Goal: Task Accomplishment & Management: Complete application form

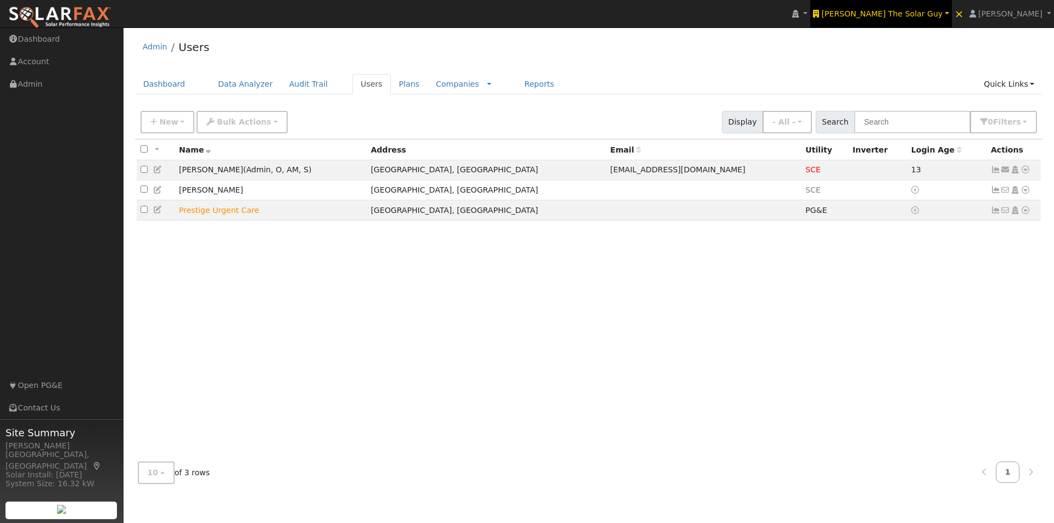
click at [922, 10] on span "Tom The Solar Guy" at bounding box center [882, 13] width 121 height 9
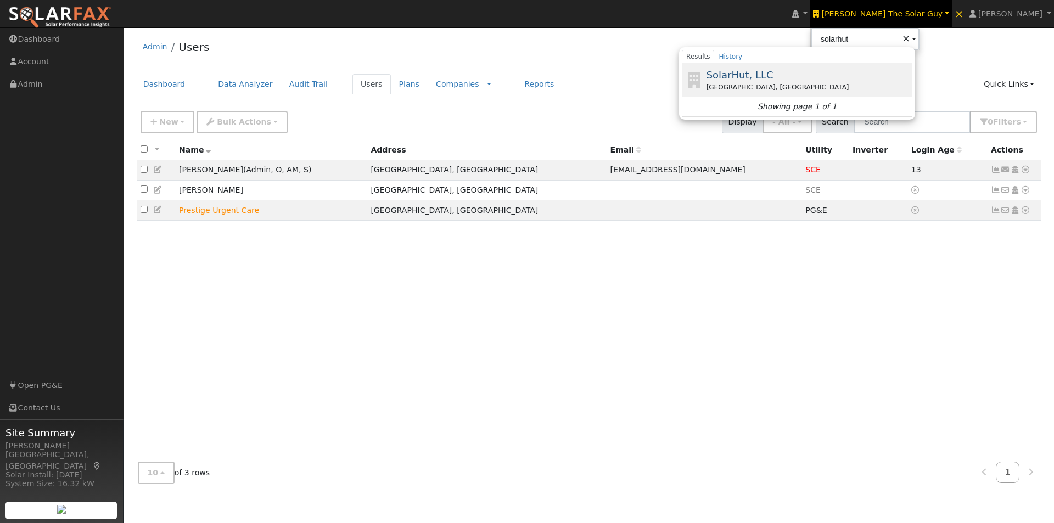
click at [773, 74] on span "SolarHut, LLC" at bounding box center [740, 75] width 67 height 12
type input "SolarHut, LLC"
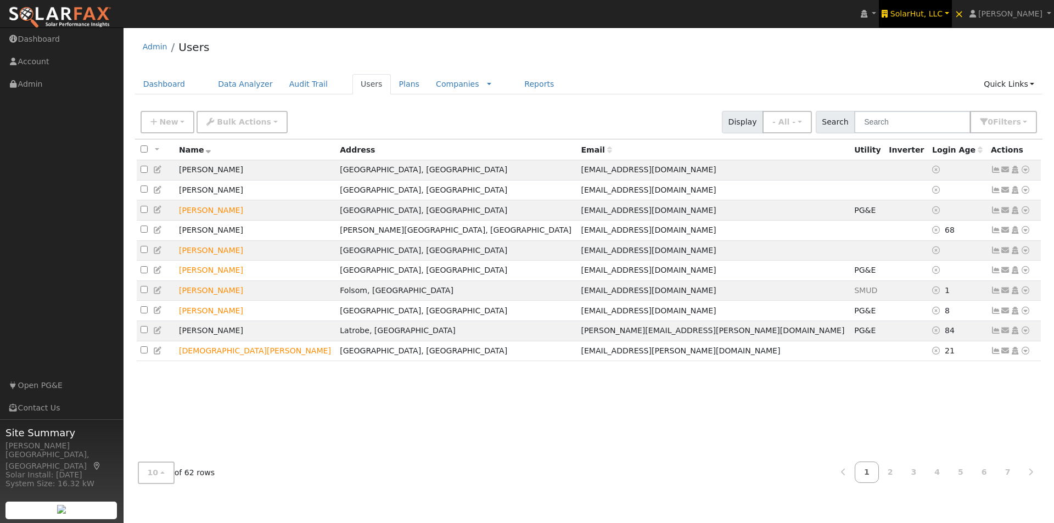
click at [925, 10] on span "SolarHut, LLC" at bounding box center [916, 13] width 52 height 9
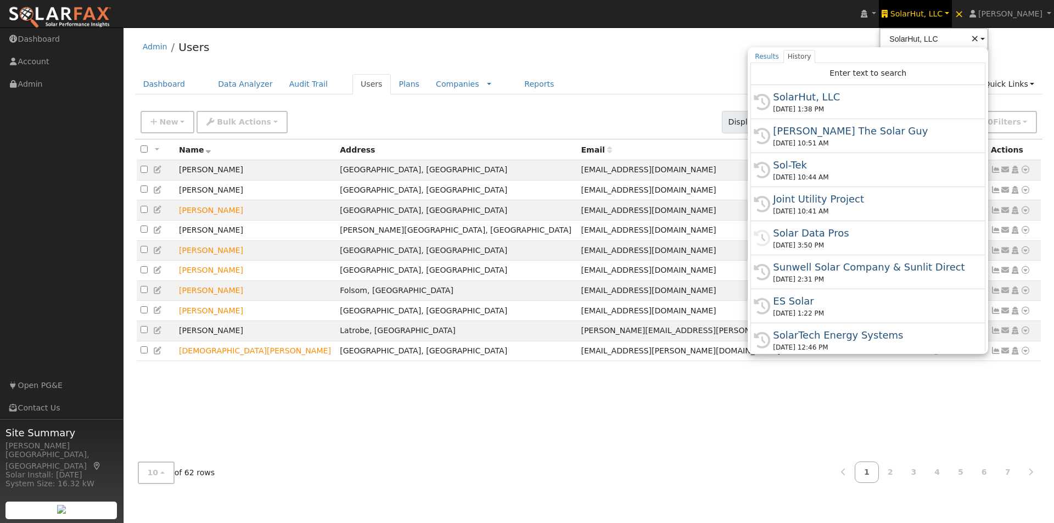
click at [607, 60] on div "Admin Users" at bounding box center [589, 49] width 908 height 33
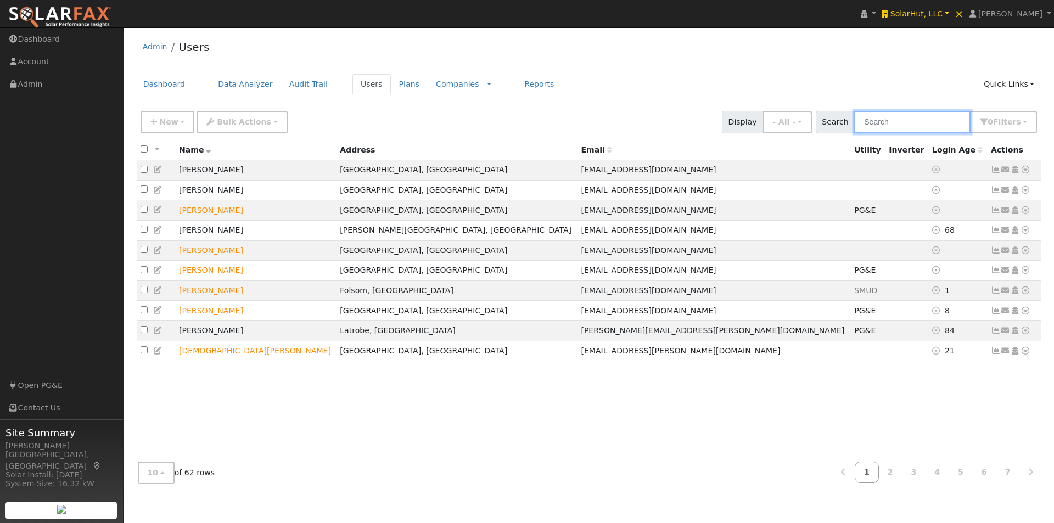
click at [894, 116] on input "text" at bounding box center [912, 122] width 116 height 23
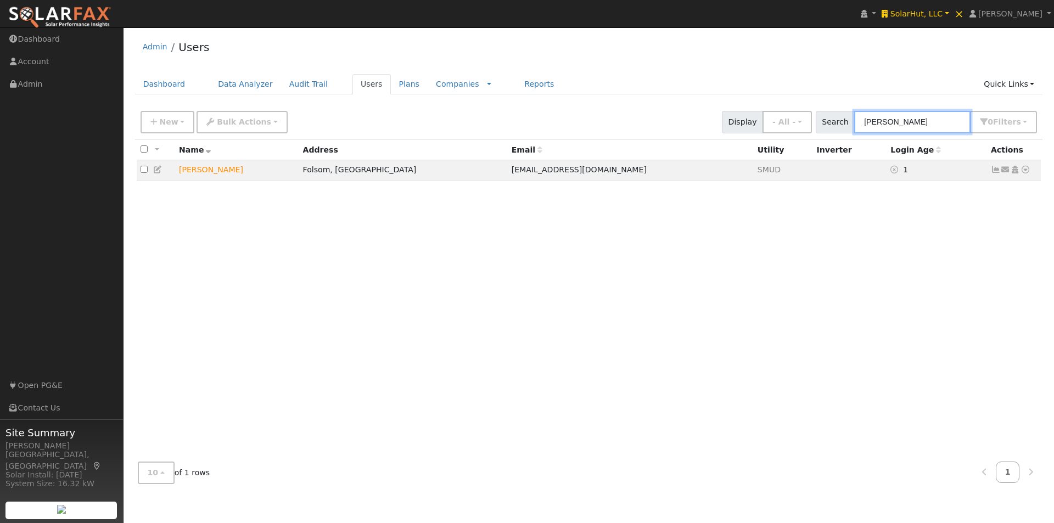
type input "boyd"
drag, startPoint x: 995, startPoint y: 171, endPoint x: 900, endPoint y: 172, distance: 95.0
click at [993, 170] on icon at bounding box center [996, 170] width 10 height 8
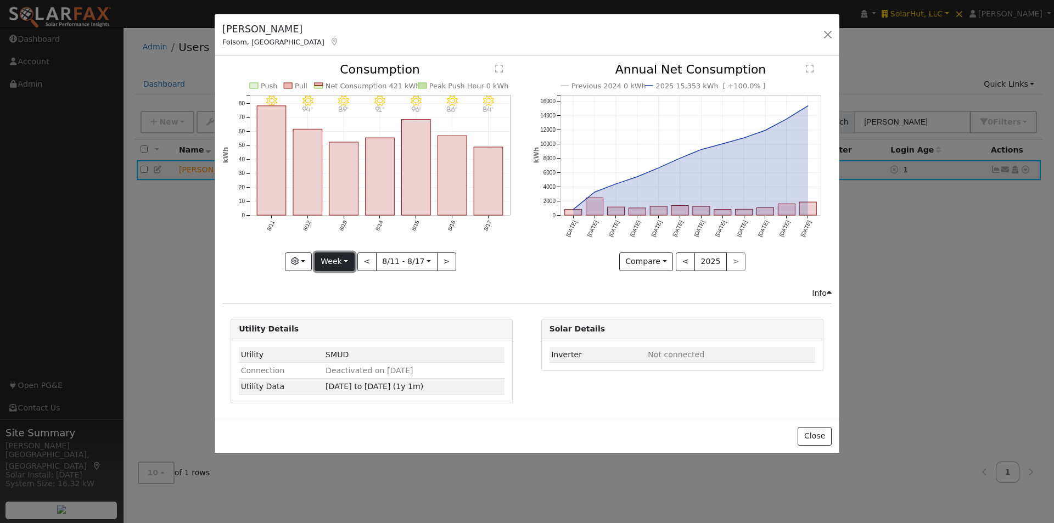
click at [337, 261] on button "Week" at bounding box center [335, 262] width 40 height 19
click at [329, 328] on link "Year" at bounding box center [353, 330] width 76 height 15
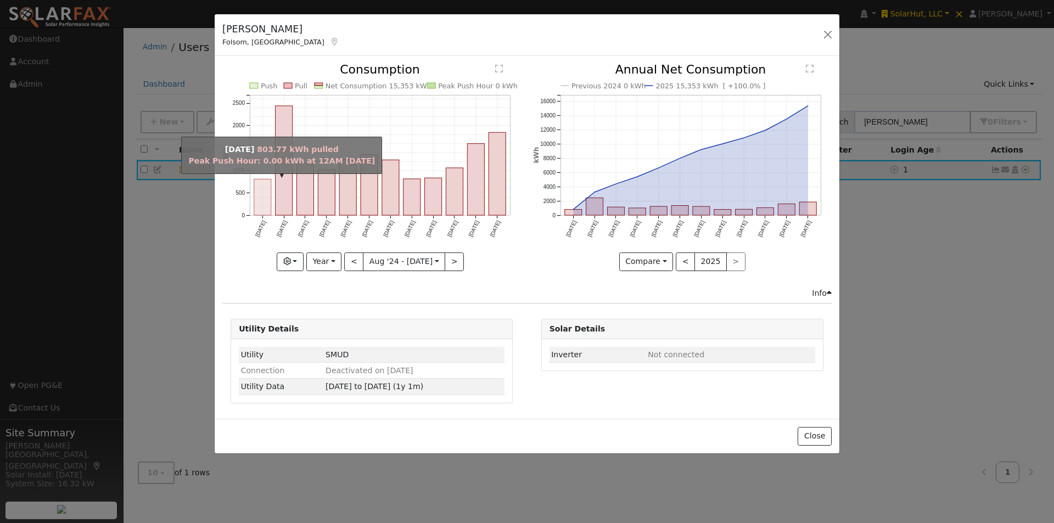
click at [258, 203] on rect "onclick=""" at bounding box center [262, 198] width 17 height 36
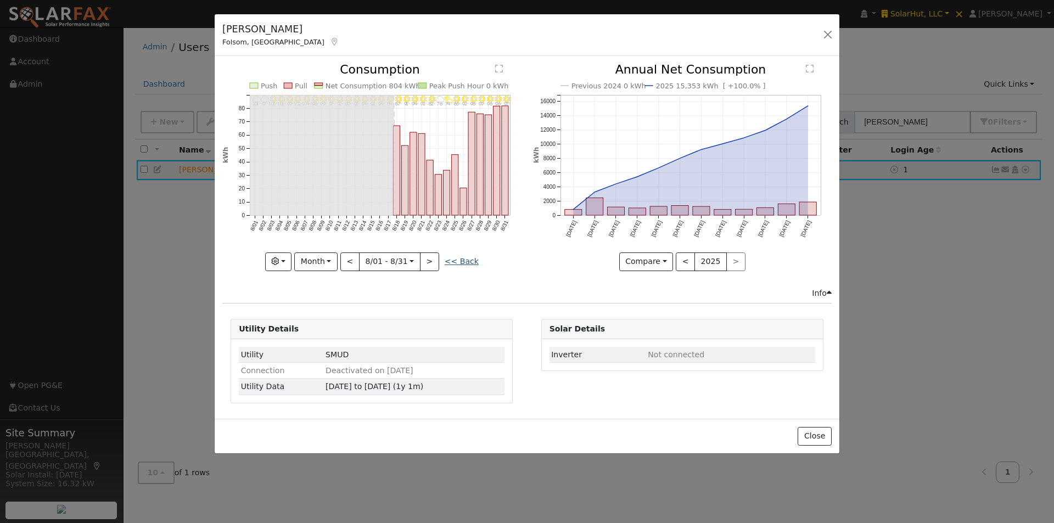
click at [463, 257] on link "<< Back" at bounding box center [462, 261] width 34 height 9
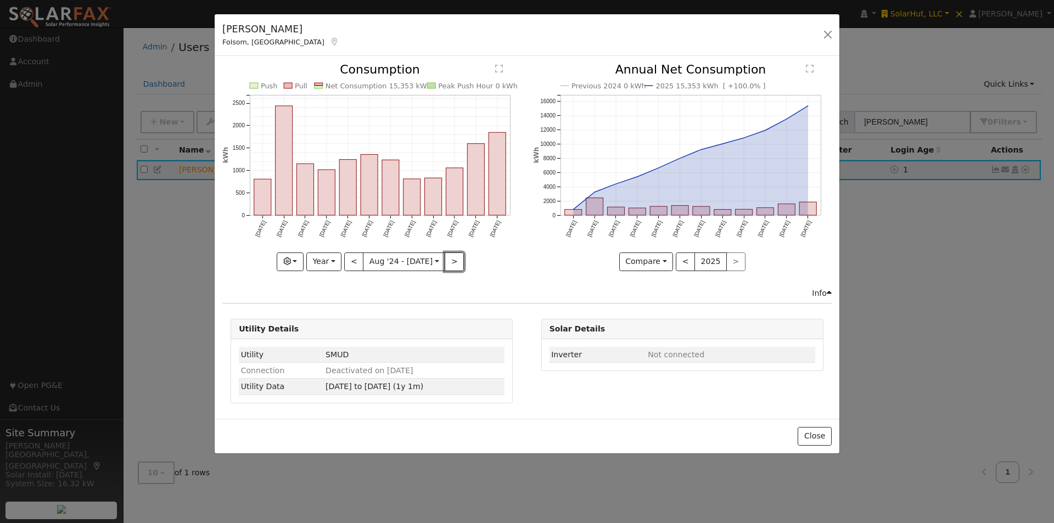
drag, startPoint x: 452, startPoint y: 261, endPoint x: 444, endPoint y: 248, distance: 15.5
click at [451, 261] on button ">" at bounding box center [454, 262] width 19 height 19
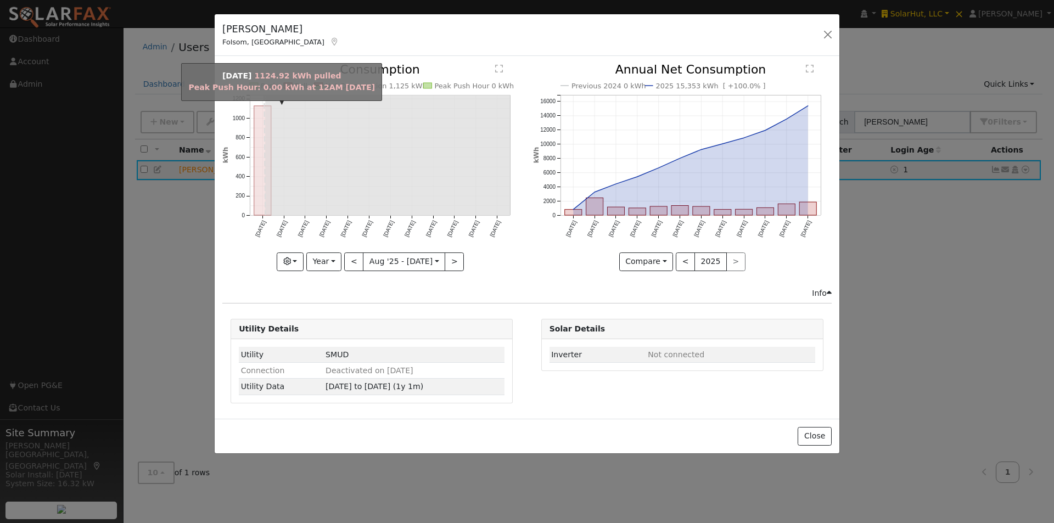
click at [255, 162] on rect "onclick=""" at bounding box center [262, 160] width 17 height 109
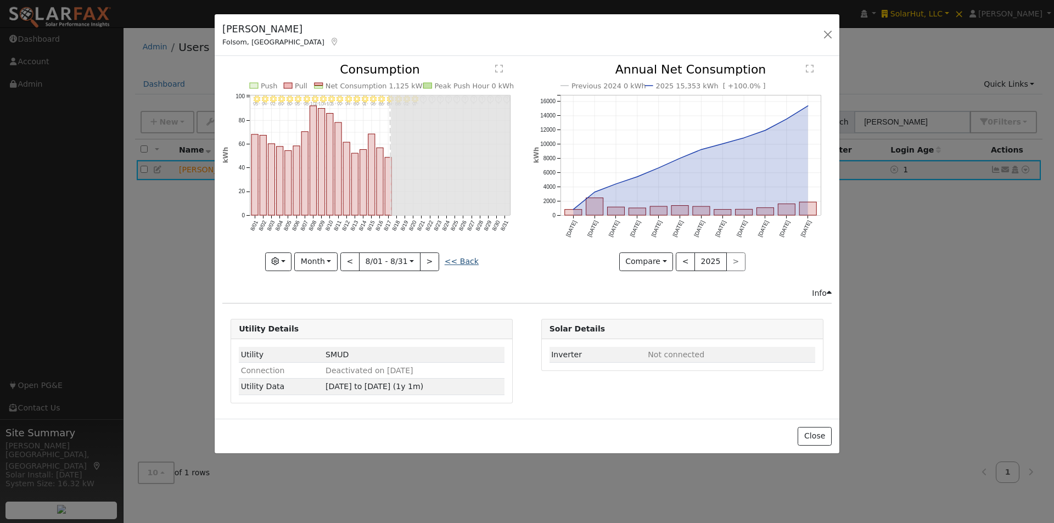
click at [451, 257] on link "<< Back" at bounding box center [462, 261] width 34 height 9
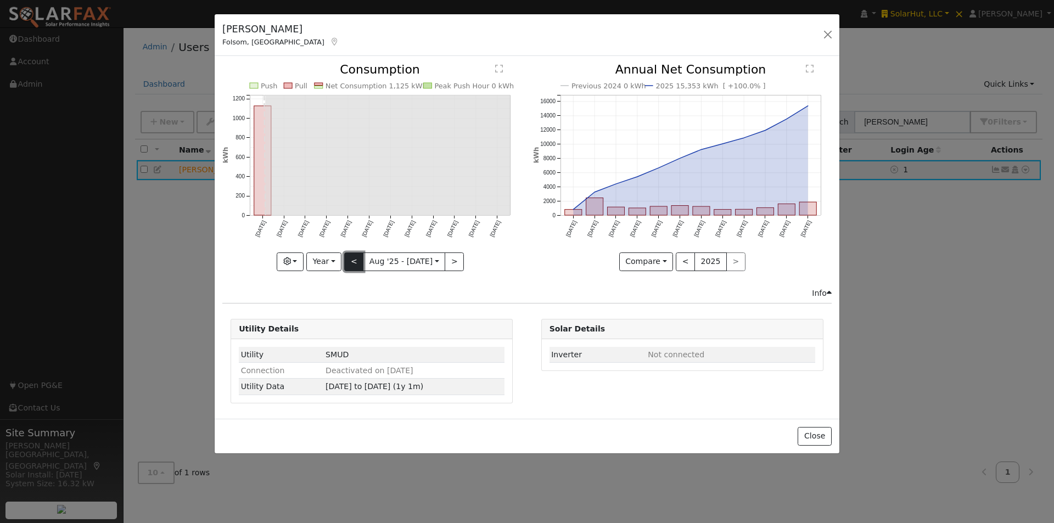
click at [359, 262] on button "<" at bounding box center [353, 262] width 19 height 19
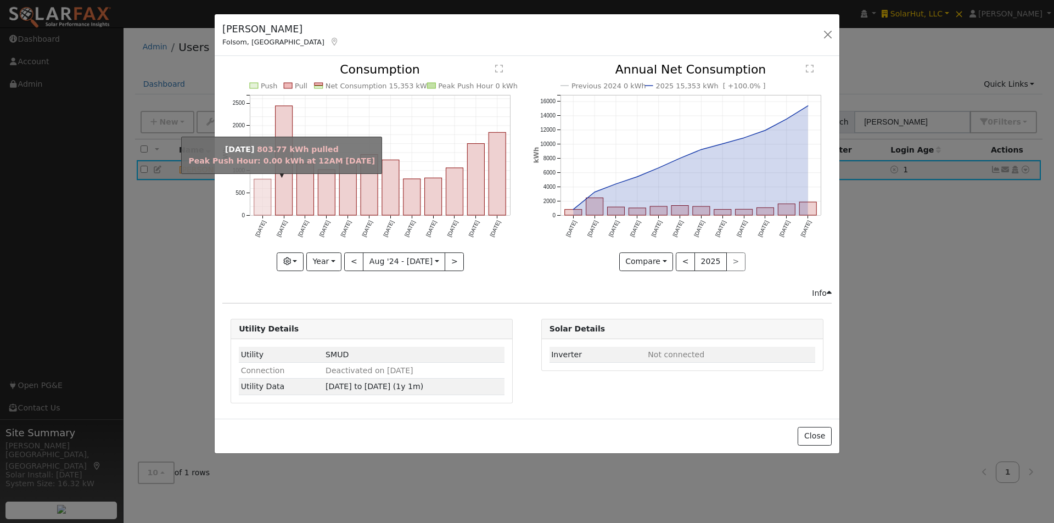
click at [265, 188] on rect "onclick=""" at bounding box center [262, 198] width 17 height 36
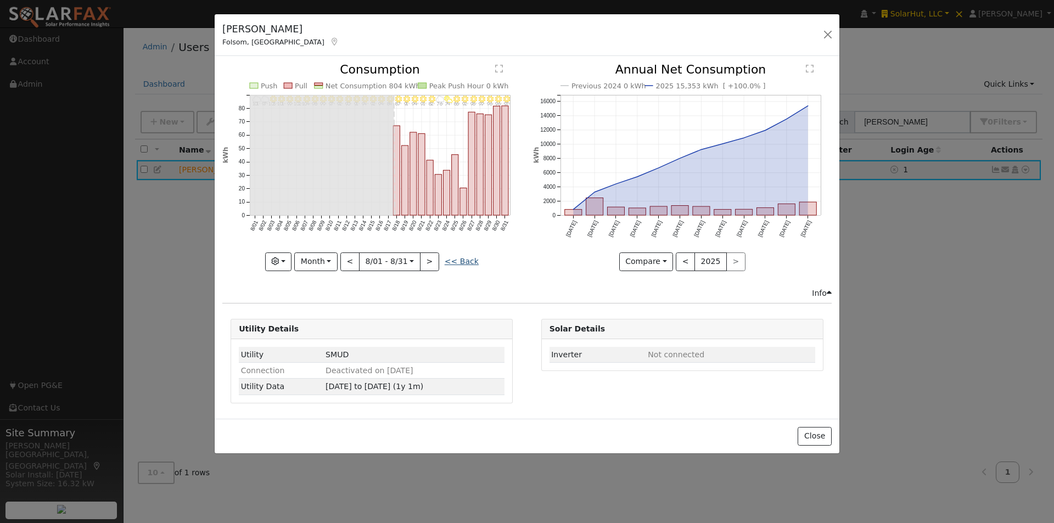
click at [472, 260] on link "<< Back" at bounding box center [462, 261] width 34 height 9
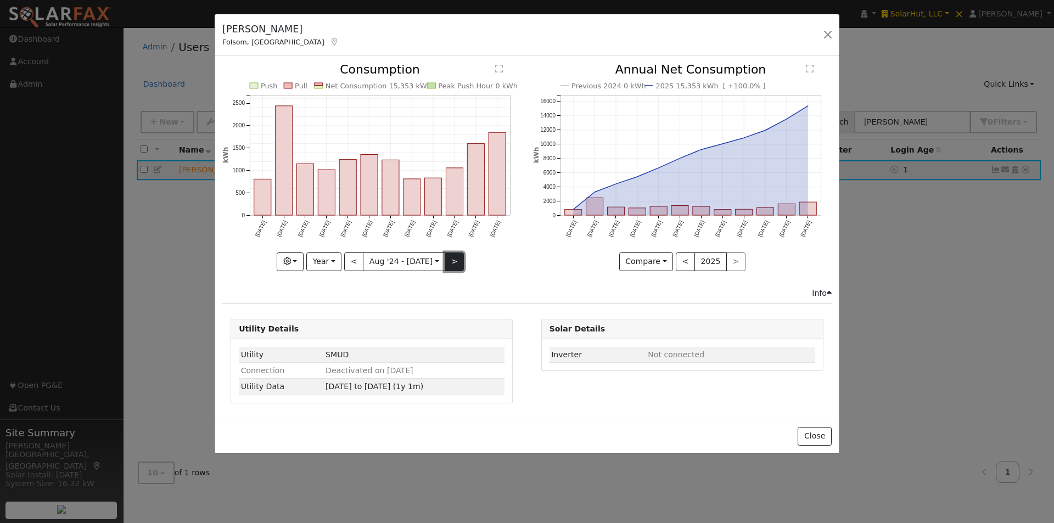
click at [446, 261] on button ">" at bounding box center [454, 262] width 19 height 19
type input "2025-08-01"
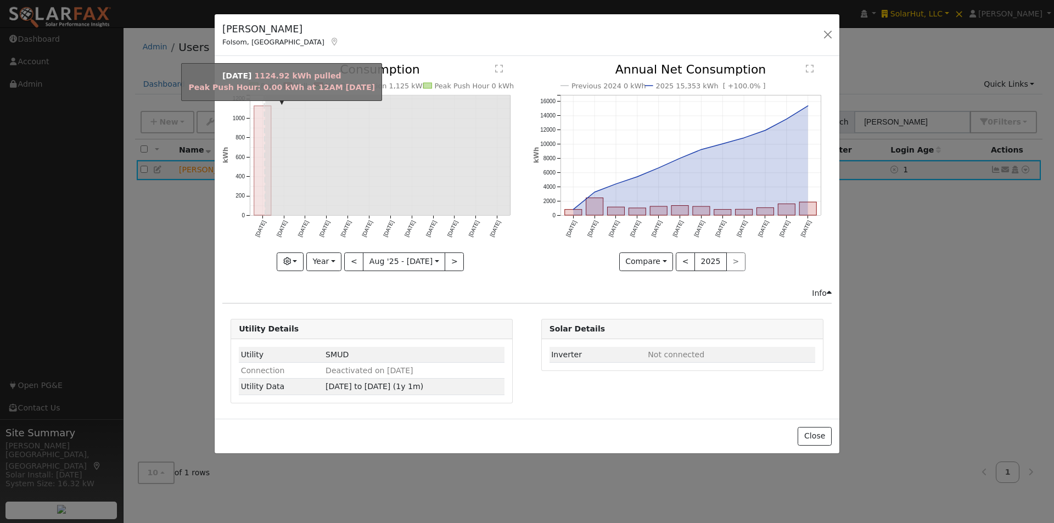
click at [259, 171] on rect "onclick=""" at bounding box center [262, 160] width 17 height 109
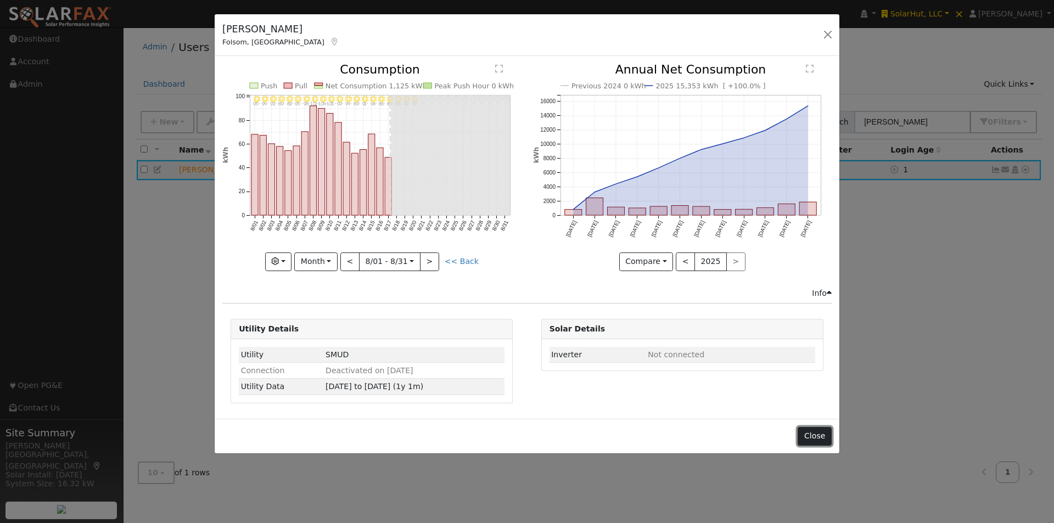
click at [814, 445] on button "Close" at bounding box center [814, 436] width 33 height 19
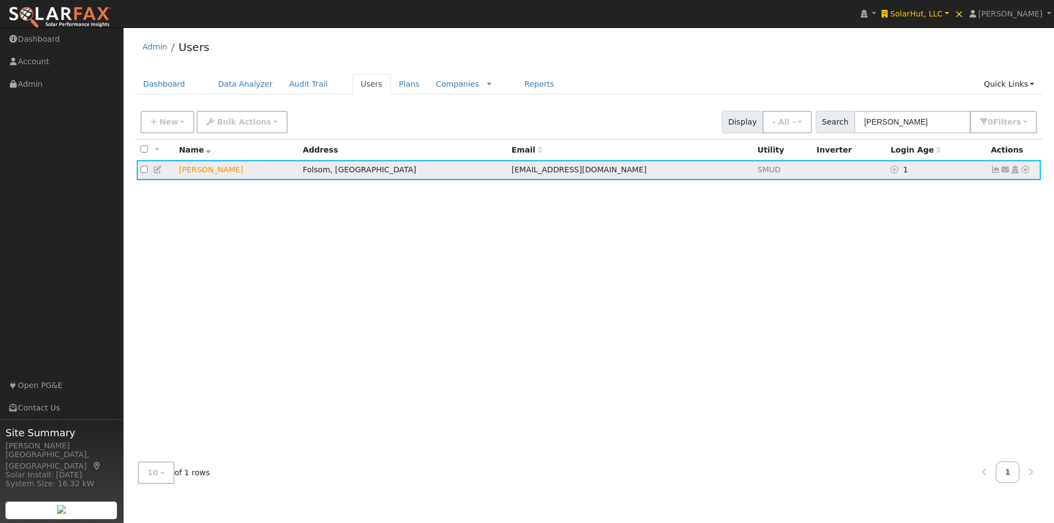
click at [1025, 169] on icon at bounding box center [1026, 170] width 10 height 8
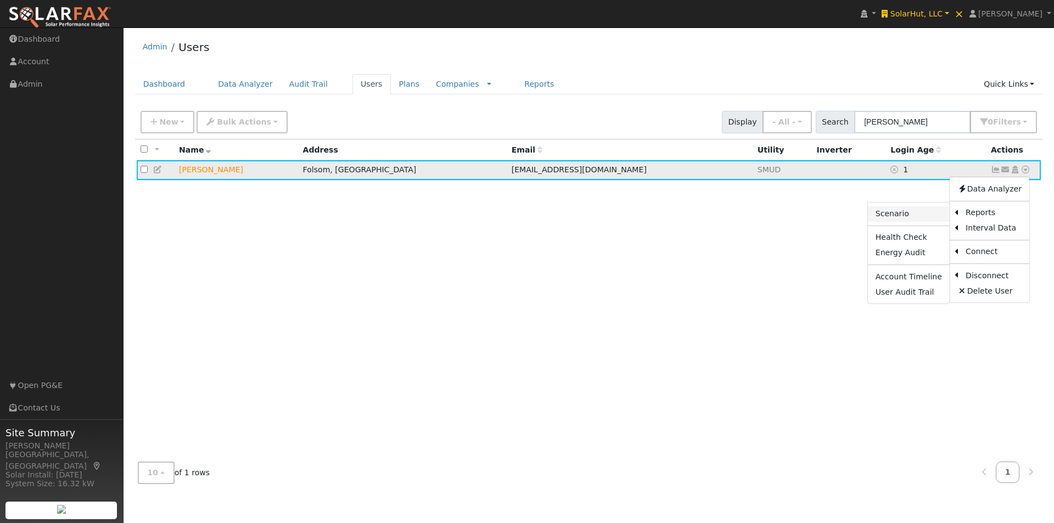
click at [894, 213] on link "Scenario" at bounding box center [909, 213] width 82 height 15
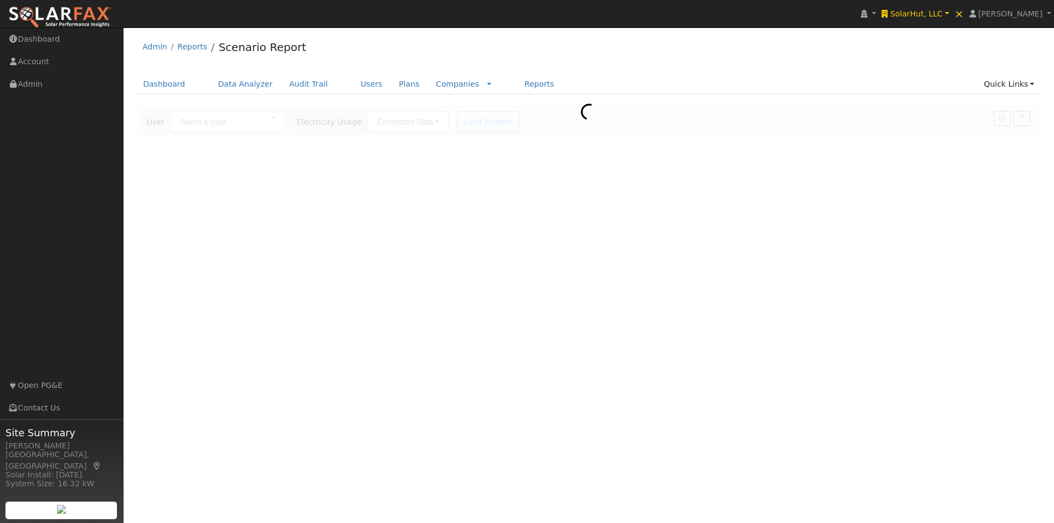
type input "[PERSON_NAME]"
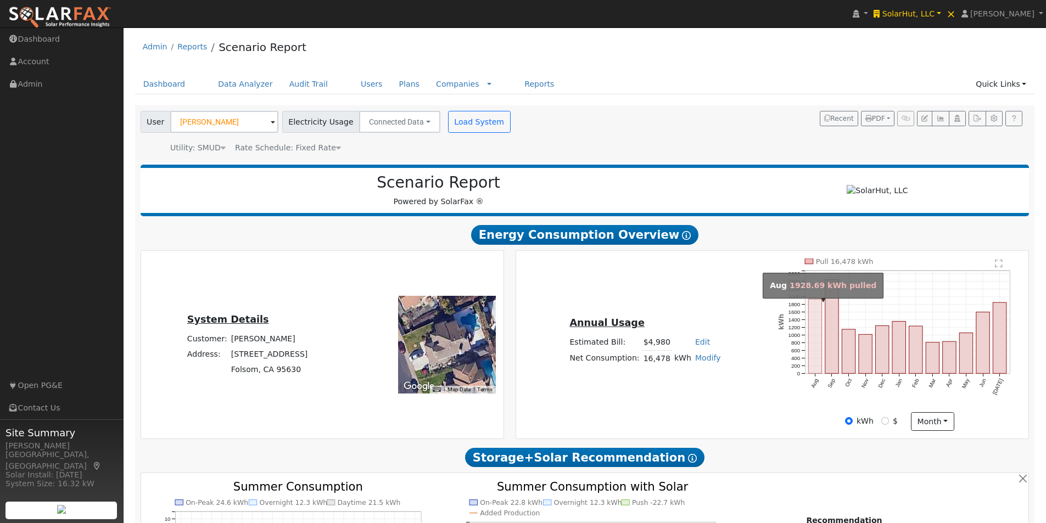
click at [815, 354] on rect "onclick=""" at bounding box center [814, 336] width 13 height 74
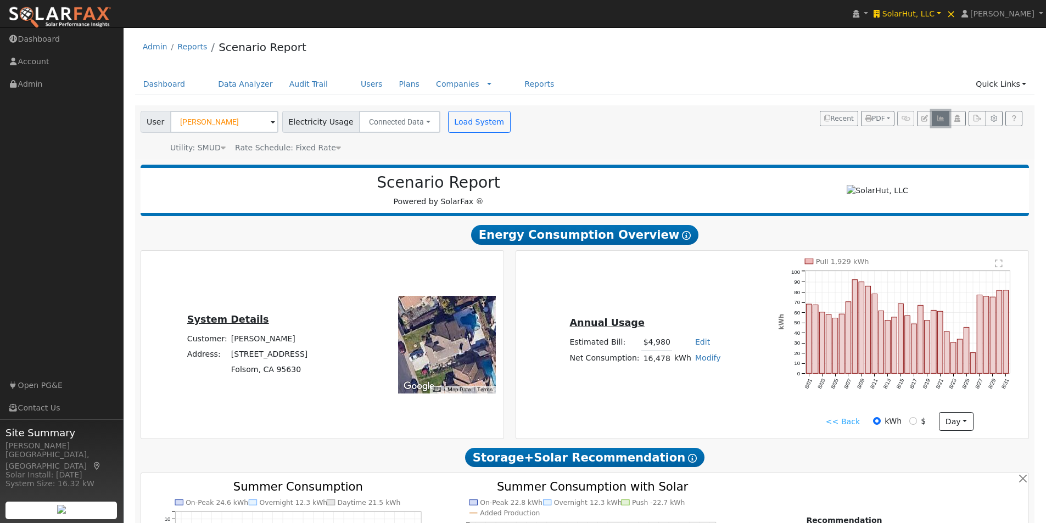
click at [944, 115] on icon "button" at bounding box center [940, 118] width 8 height 7
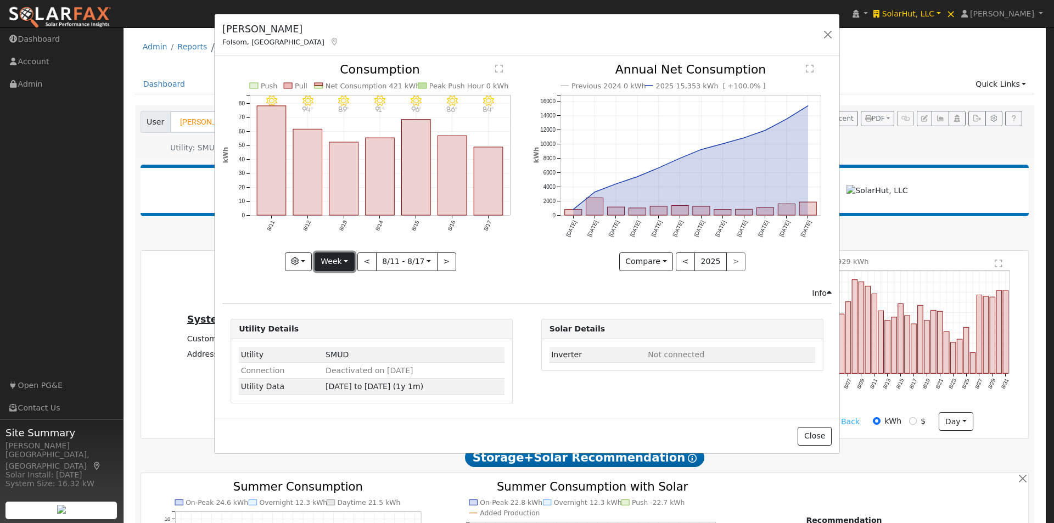
click at [338, 257] on button "Week" at bounding box center [335, 262] width 40 height 19
click at [334, 328] on link "Year" at bounding box center [353, 330] width 76 height 15
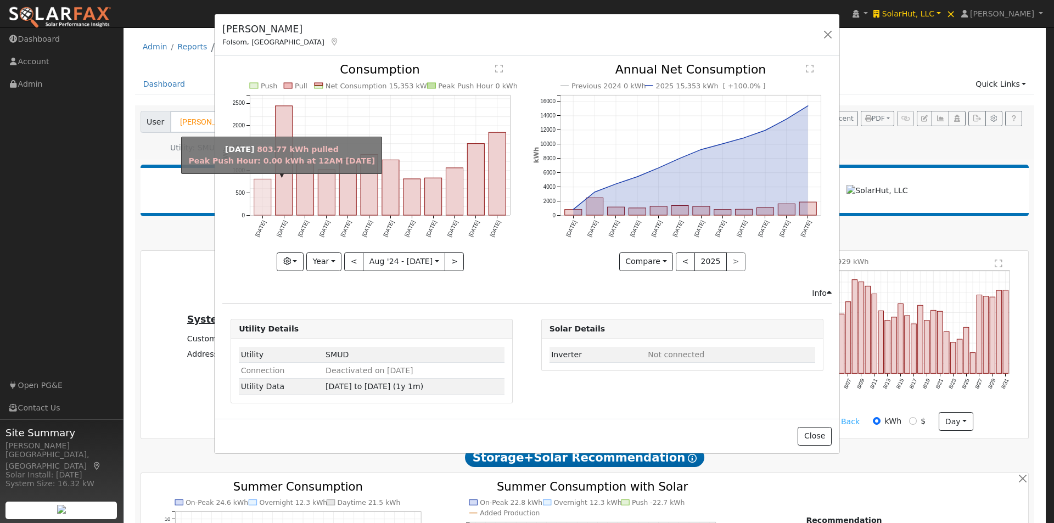
click at [265, 190] on rect "onclick=""" at bounding box center [262, 198] width 17 height 36
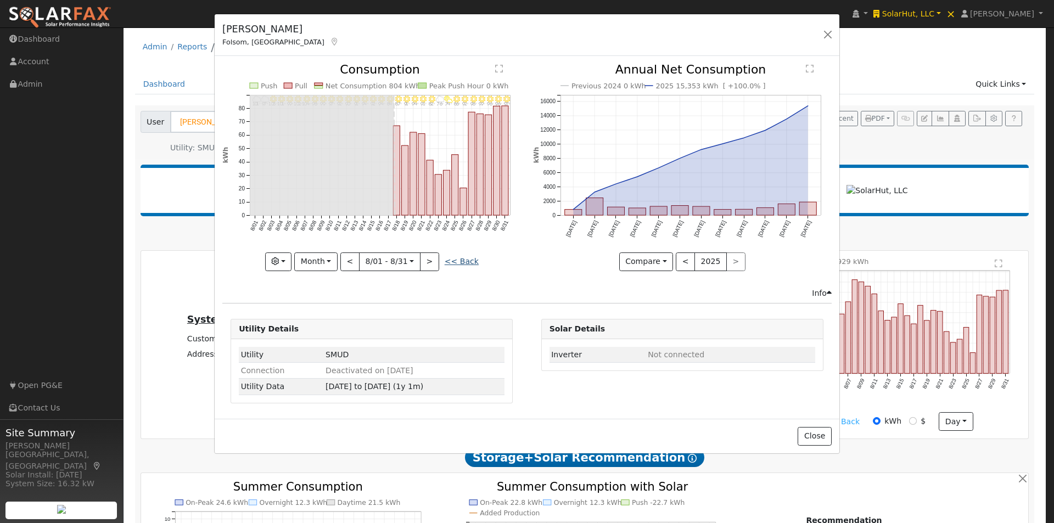
click at [466, 261] on link "<< Back" at bounding box center [462, 261] width 34 height 9
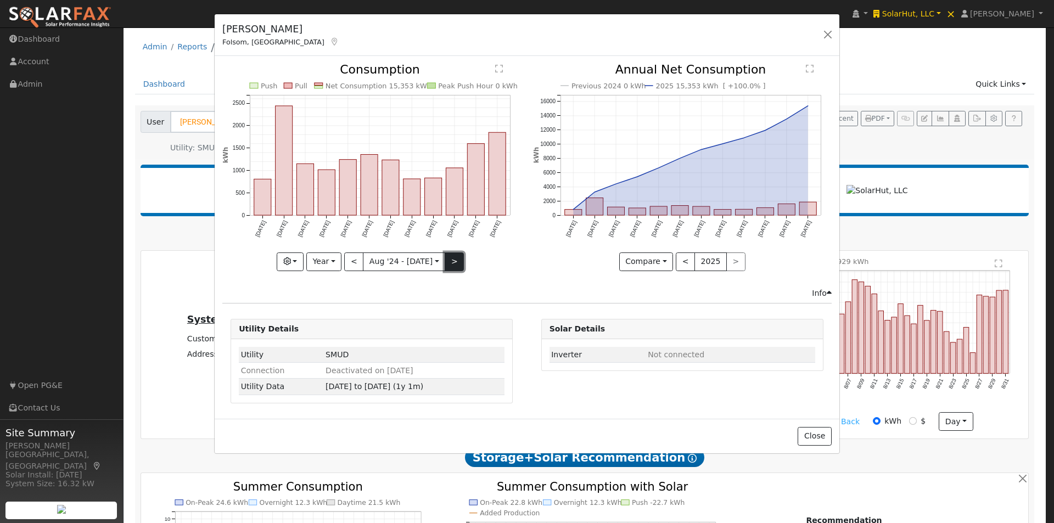
click at [447, 260] on button ">" at bounding box center [454, 262] width 19 height 19
type input "2025-08-01"
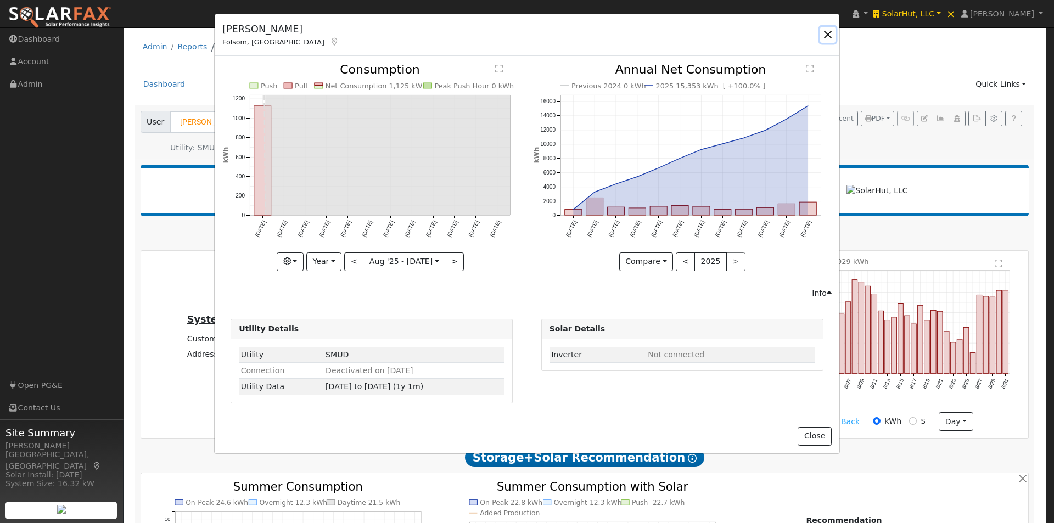
click at [829, 30] on button "button" at bounding box center [827, 34] width 15 height 15
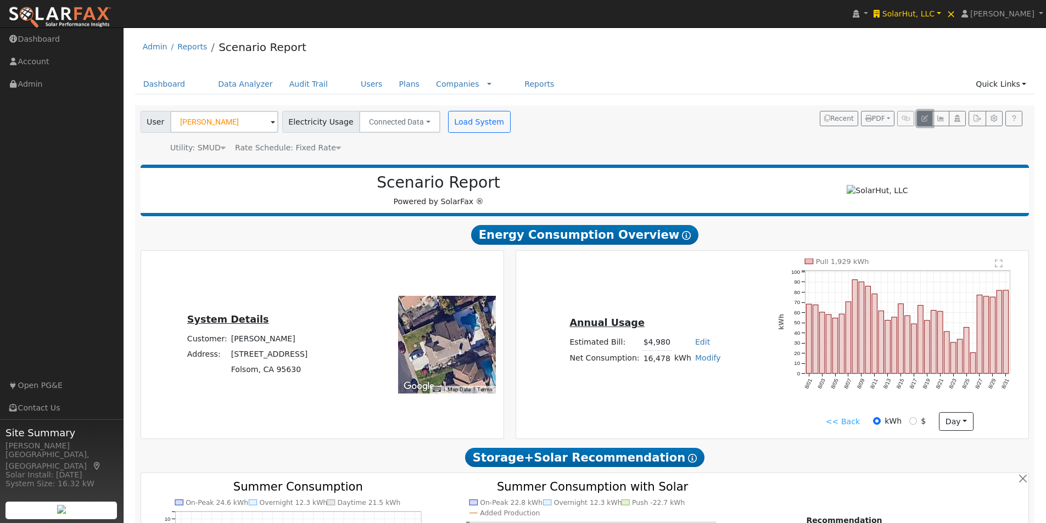
click at [923, 117] on icon "button" at bounding box center [924, 118] width 7 height 7
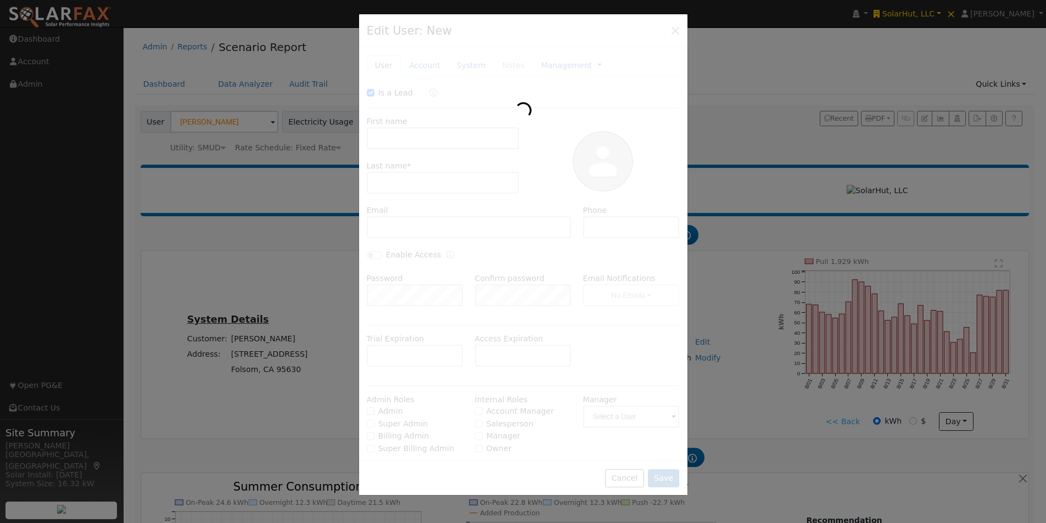
checkbox input "true"
type input "Denise"
type input "Boyd"
type input "ddolcini@yahoo.com"
type input "9165489525"
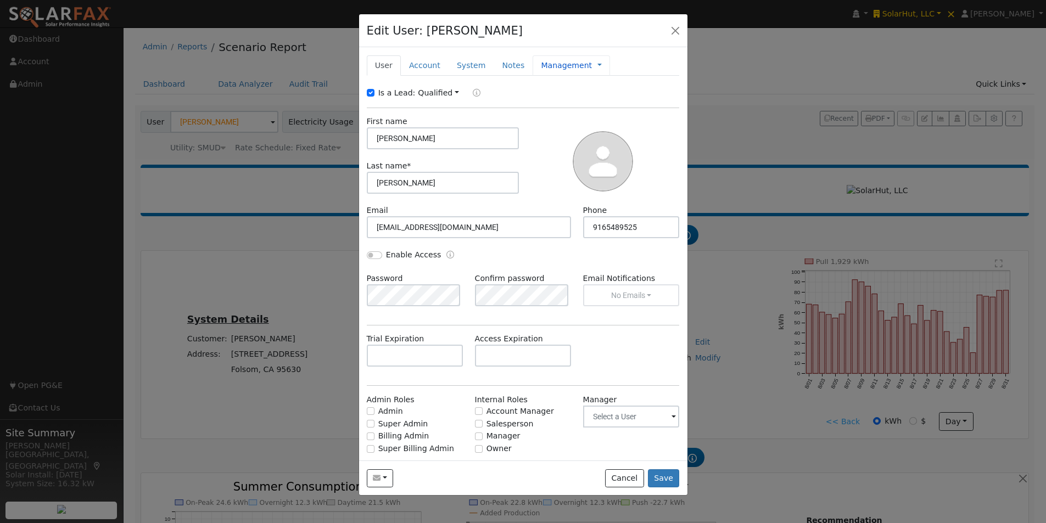
click at [585, 65] on div "Management Management Billing Timeline" at bounding box center [570, 65] width 77 height 20
click at [597, 66] on link at bounding box center [599, 66] width 4 height 12
click at [606, 114] on link "Timeline" at bounding box center [636, 115] width 76 height 15
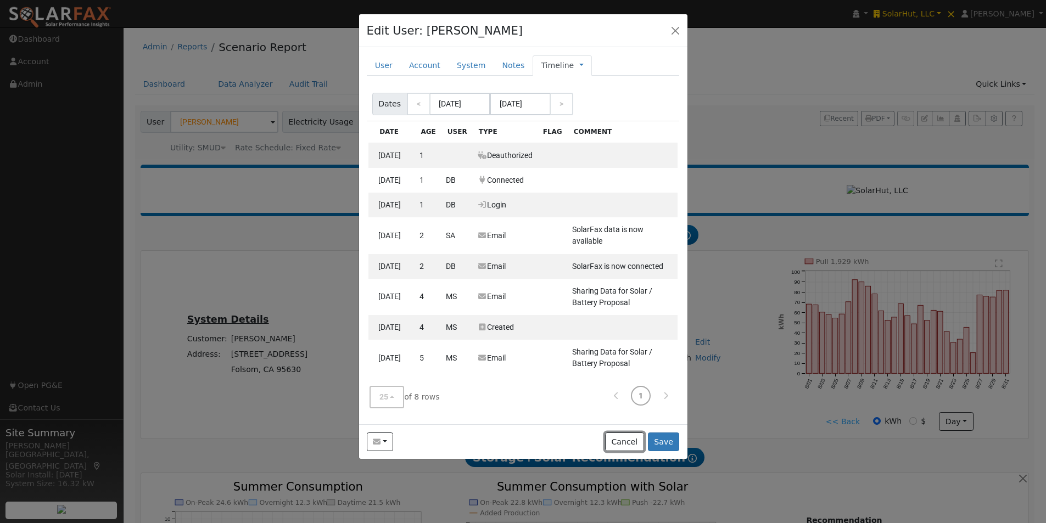
drag, startPoint x: 629, startPoint y: 438, endPoint x: 846, endPoint y: 210, distance: 314.9
click at [634, 434] on button "Cancel" at bounding box center [624, 442] width 39 height 19
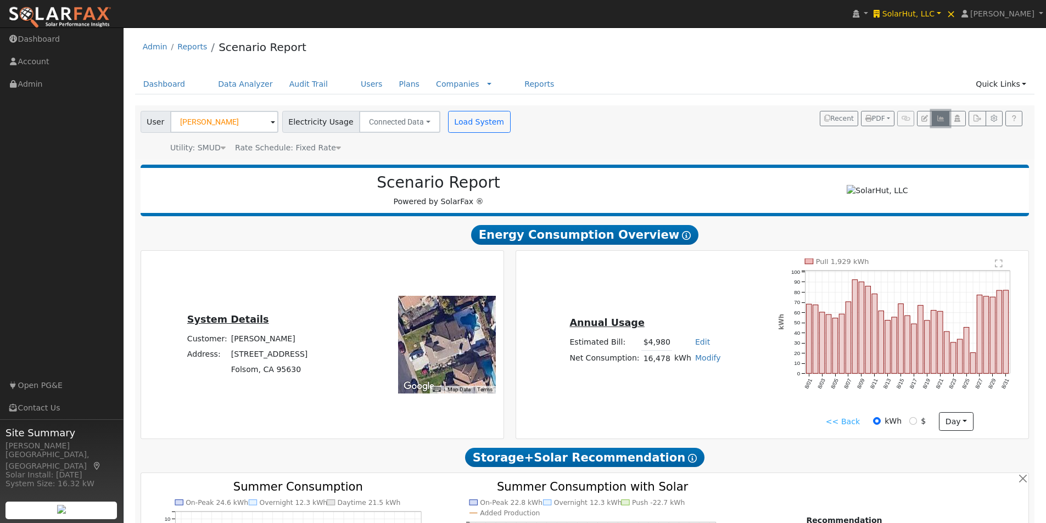
click at [940, 119] on icon "button" at bounding box center [940, 118] width 8 height 7
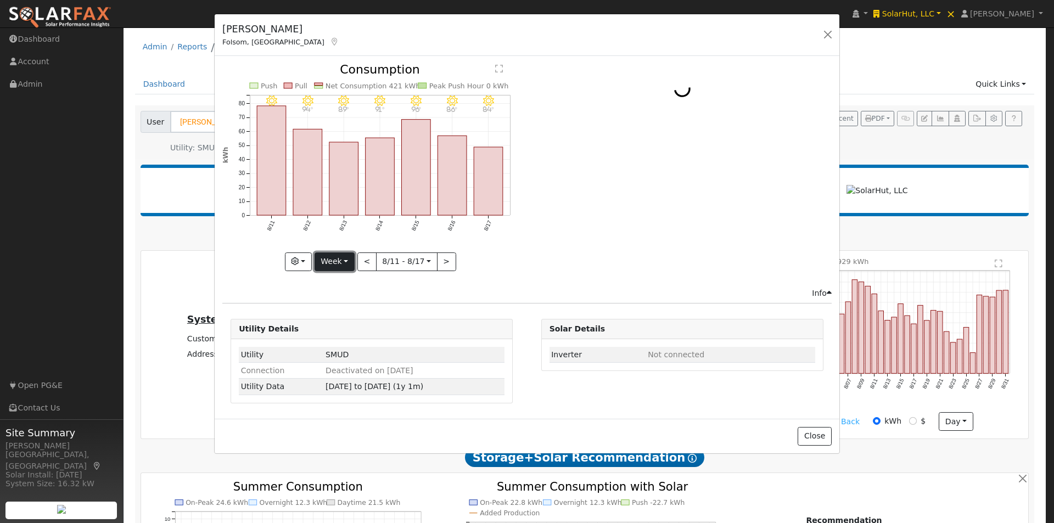
click at [346, 262] on button "Week" at bounding box center [335, 262] width 40 height 19
click at [351, 329] on link "Year" at bounding box center [353, 330] width 76 height 15
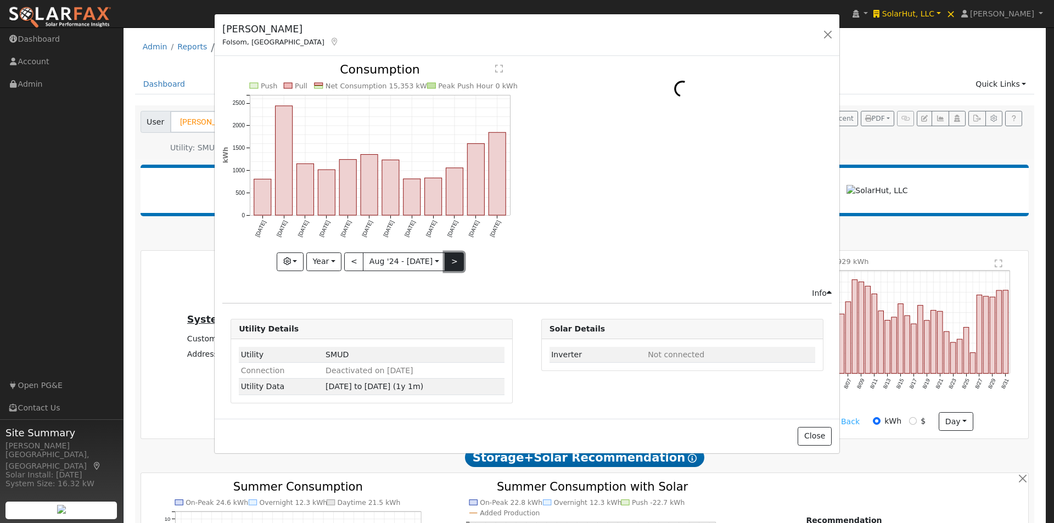
click at [448, 262] on button ">" at bounding box center [454, 262] width 19 height 19
type input "2025-08-01"
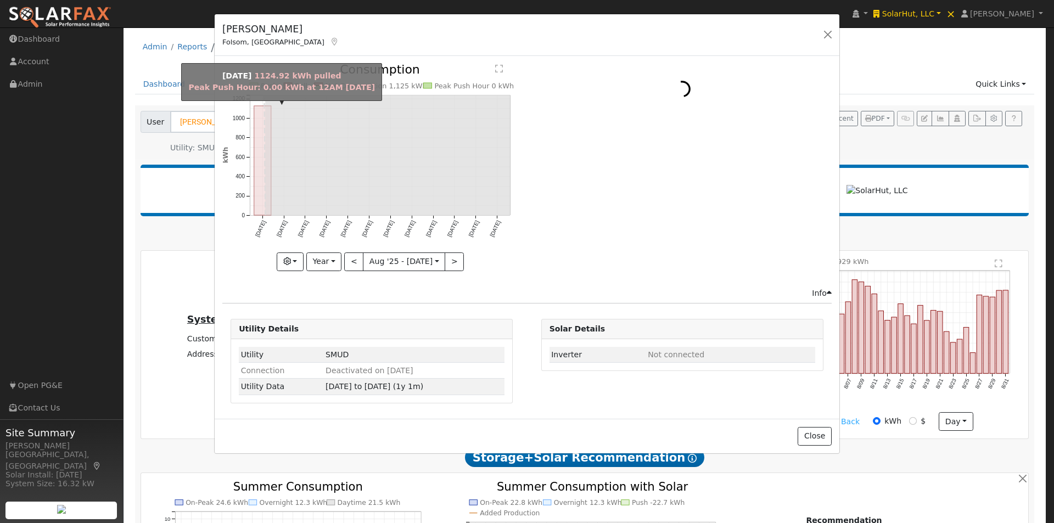
click at [257, 175] on rect "onclick=""" at bounding box center [262, 160] width 17 height 109
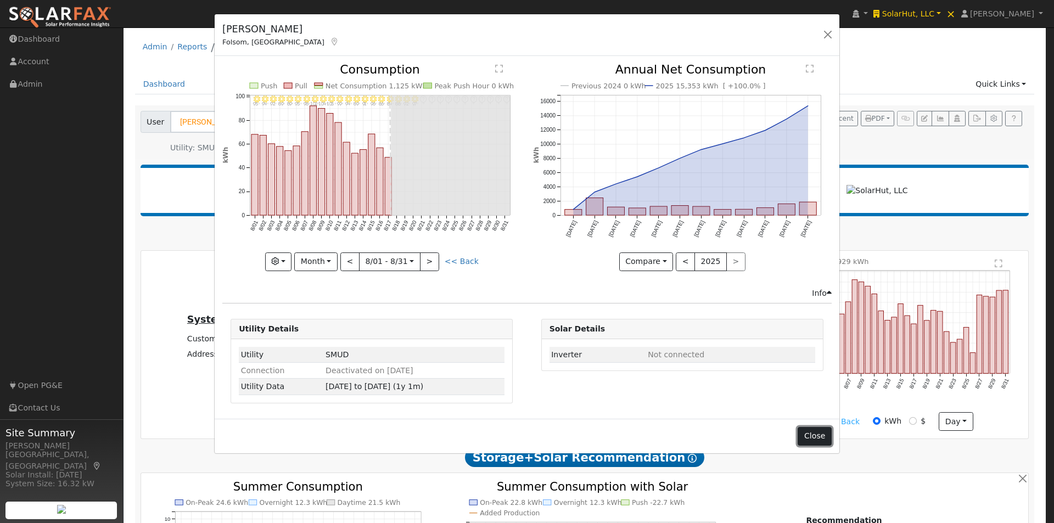
drag, startPoint x: 807, startPoint y: 434, endPoint x: 803, endPoint y: 422, distance: 12.7
click at [808, 434] on button "Close" at bounding box center [814, 436] width 33 height 19
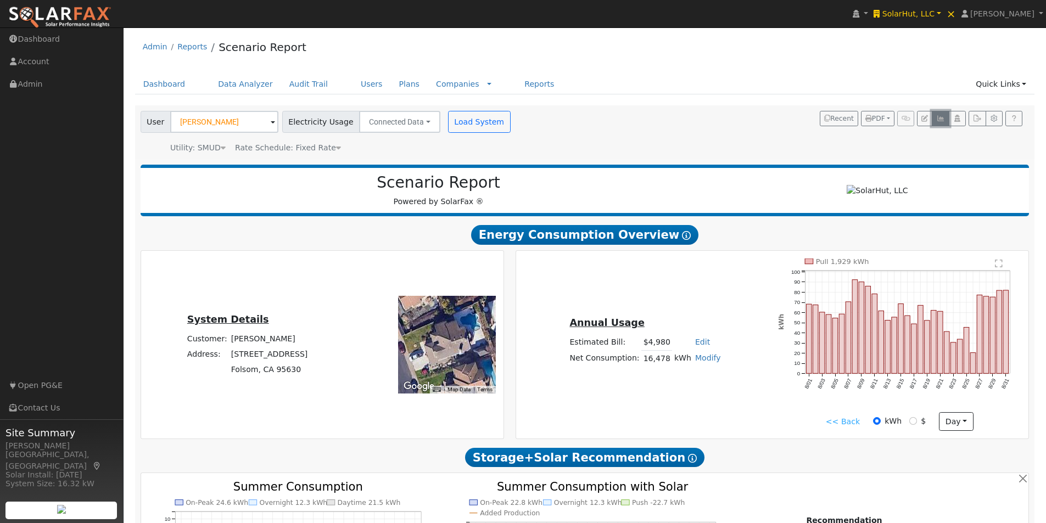
click at [939, 118] on icon "button" at bounding box center [940, 118] width 8 height 7
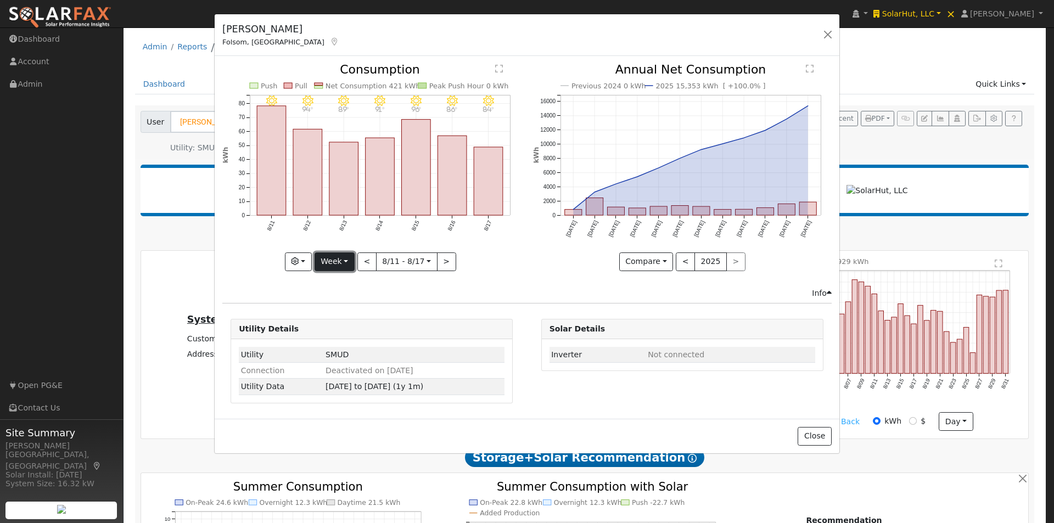
click at [340, 270] on button "Week" at bounding box center [335, 262] width 40 height 19
drag, startPoint x: 340, startPoint y: 330, endPoint x: 368, endPoint y: 283, distance: 54.9
click at [340, 329] on link "Year" at bounding box center [353, 330] width 76 height 15
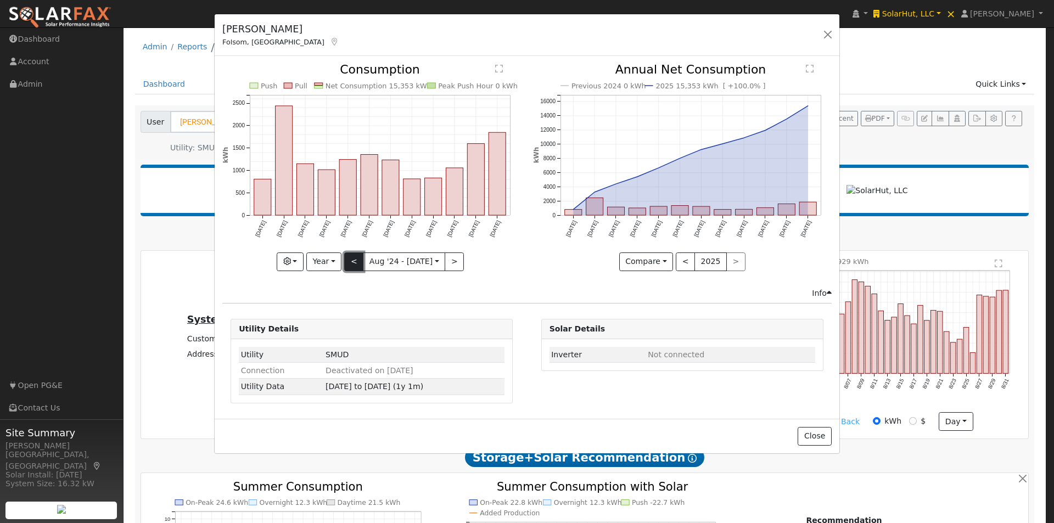
click at [356, 257] on button "<" at bounding box center [353, 262] width 19 height 19
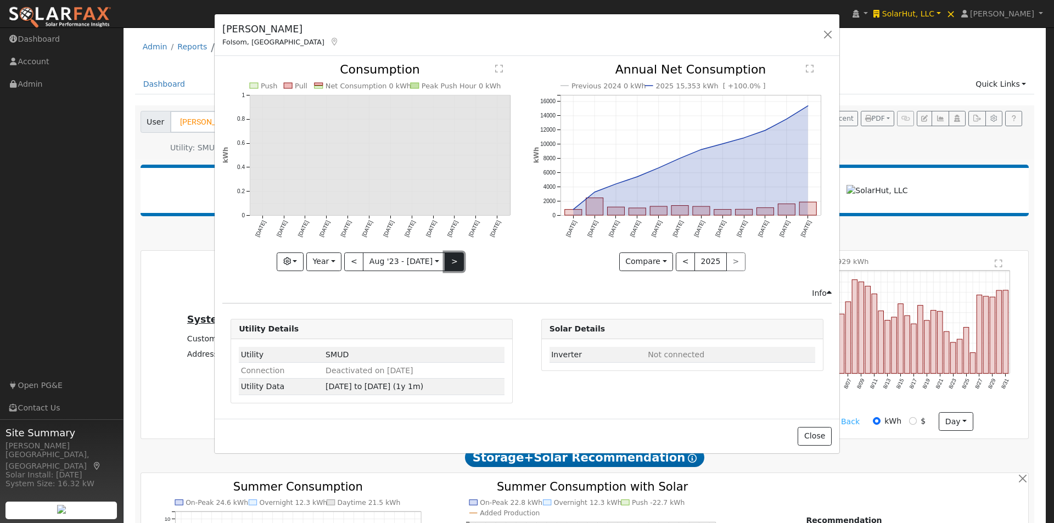
click at [451, 261] on button ">" at bounding box center [454, 262] width 19 height 19
type input "2024-08-01"
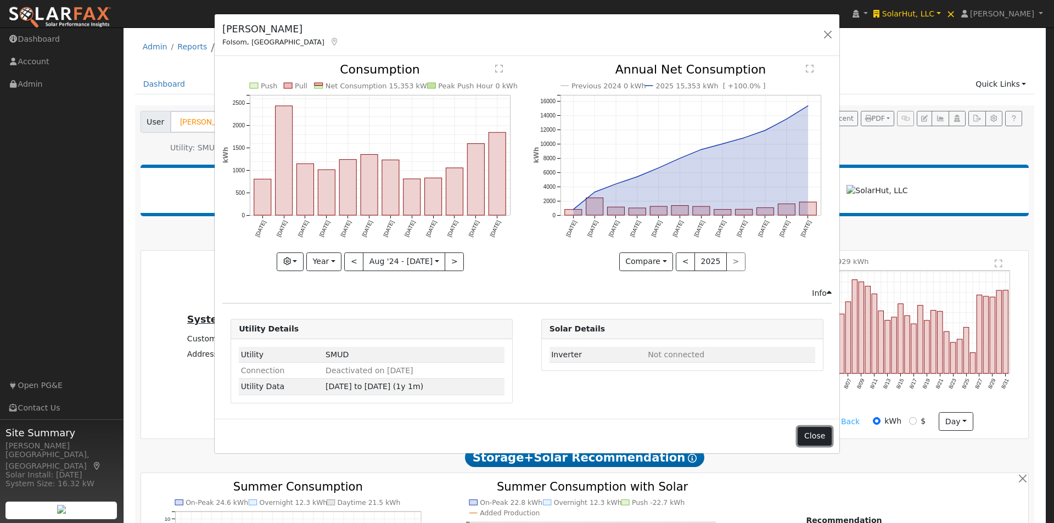
drag, startPoint x: 808, startPoint y: 436, endPoint x: 794, endPoint y: 403, distance: 36.0
click at [806, 435] on button "Close" at bounding box center [814, 436] width 33 height 19
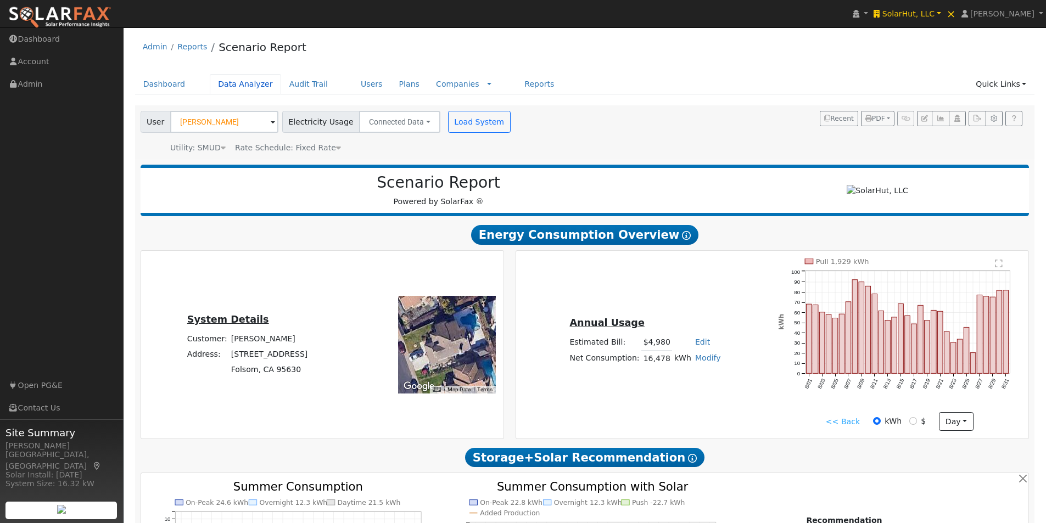
drag, startPoint x: 228, startPoint y: 80, endPoint x: 349, endPoint y: 71, distance: 121.1
click at [228, 79] on link "Data Analyzer" at bounding box center [245, 84] width 71 height 20
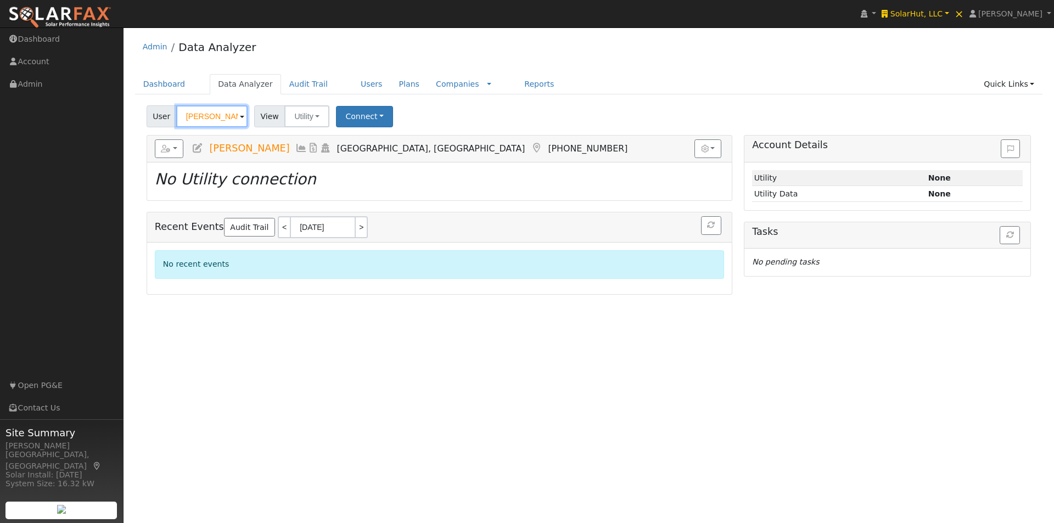
click at [224, 112] on input "Mary Beth Perniz" at bounding box center [211, 116] width 71 height 22
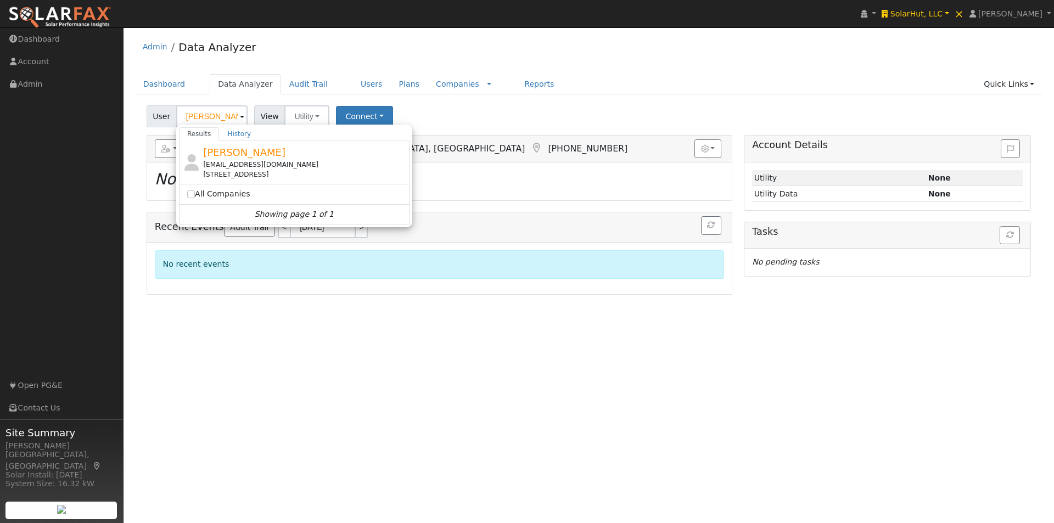
click at [214, 153] on span "[PERSON_NAME]" at bounding box center [244, 153] width 82 height 12
type input "[PERSON_NAME]"
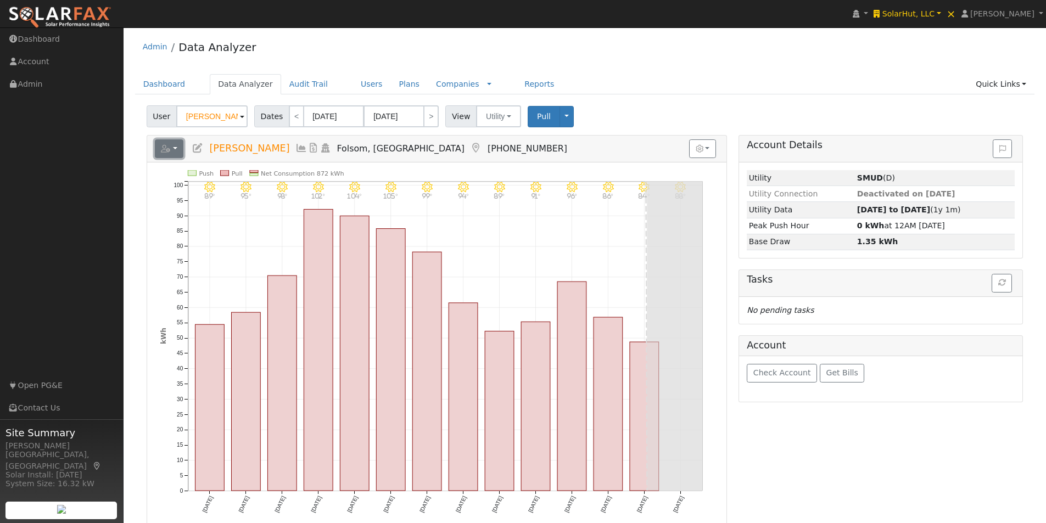
click at [175, 146] on button "button" at bounding box center [169, 148] width 29 height 19
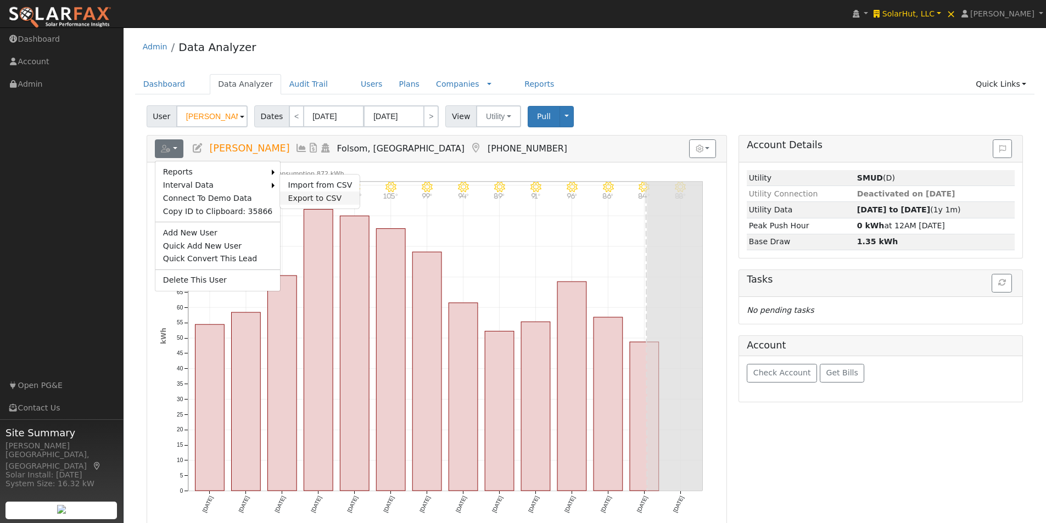
drag, startPoint x: 294, startPoint y: 197, endPoint x: 471, endPoint y: 171, distance: 178.6
click at [0, 0] on link "Export to CSV" at bounding box center [0, 0] width 0 height 0
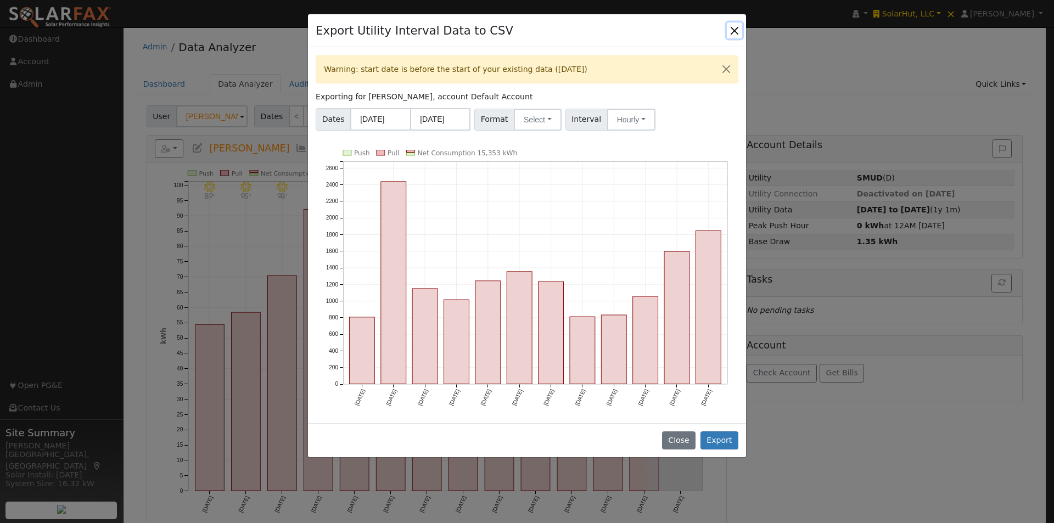
click at [732, 27] on button "Close" at bounding box center [734, 30] width 15 height 15
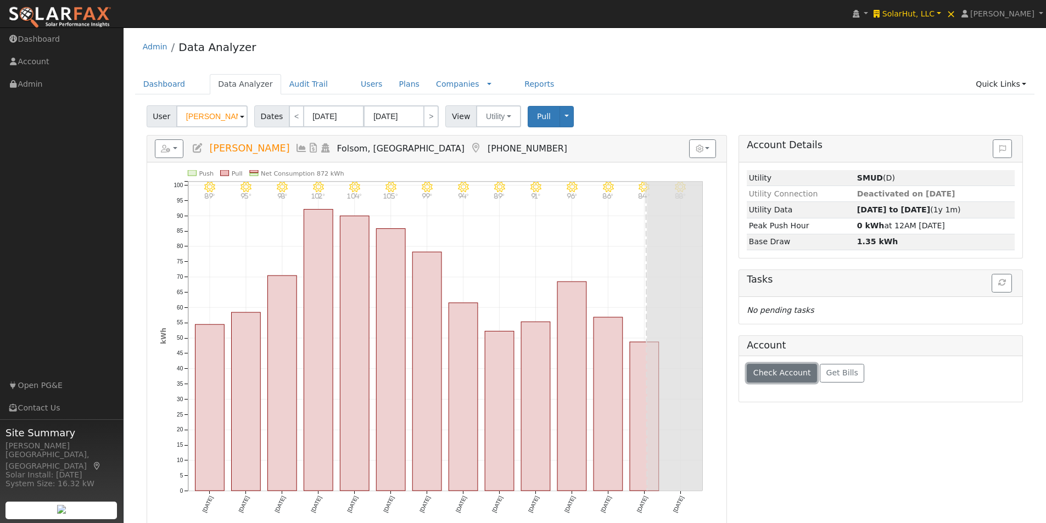
click at [780, 374] on span "Check Account" at bounding box center [782, 372] width 58 height 9
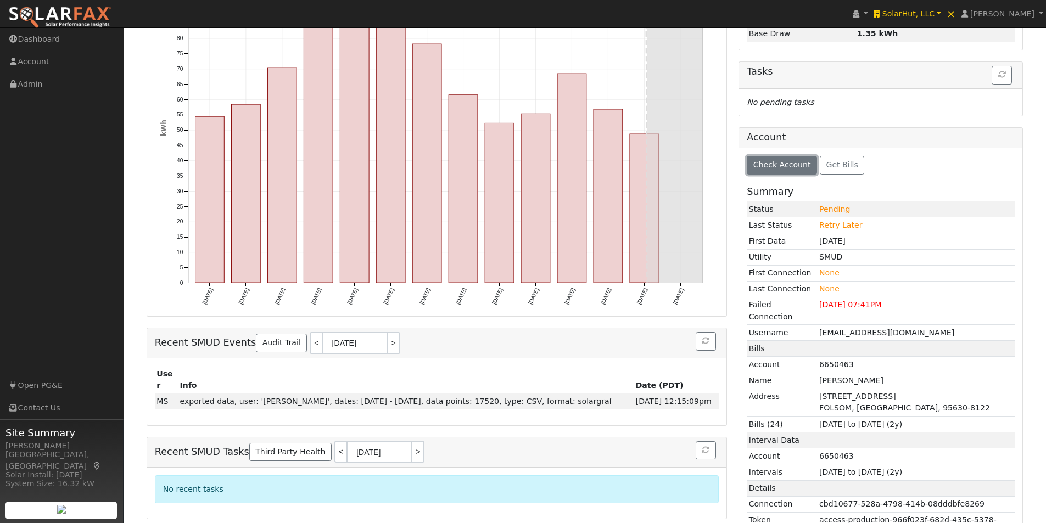
scroll to position [33, 0]
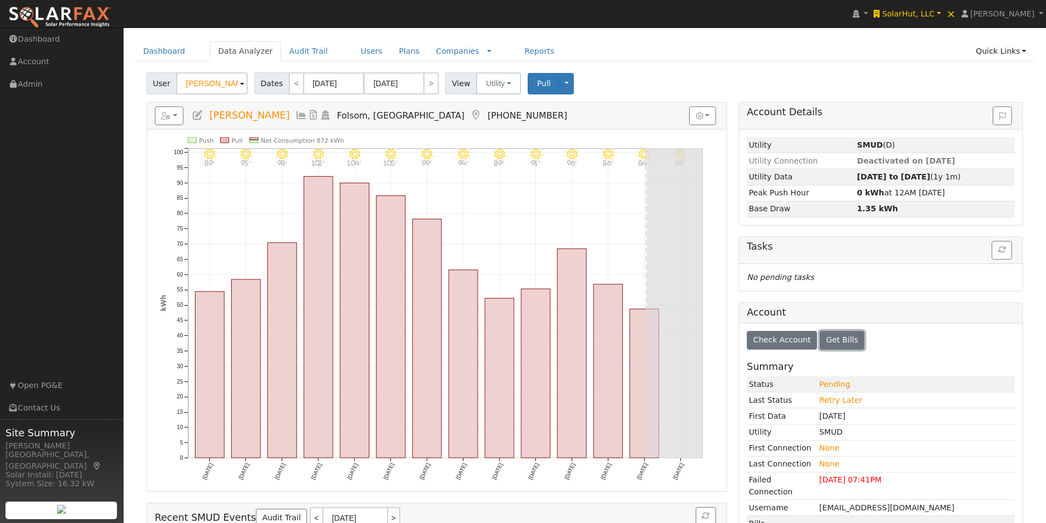
click at [835, 336] on span "Get Bills" at bounding box center [842, 339] width 32 height 9
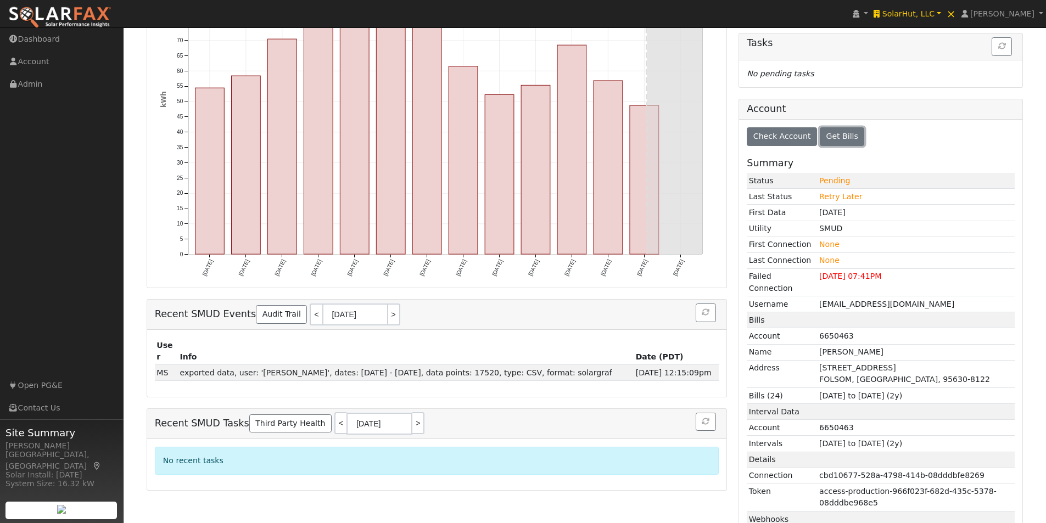
scroll to position [0, 0]
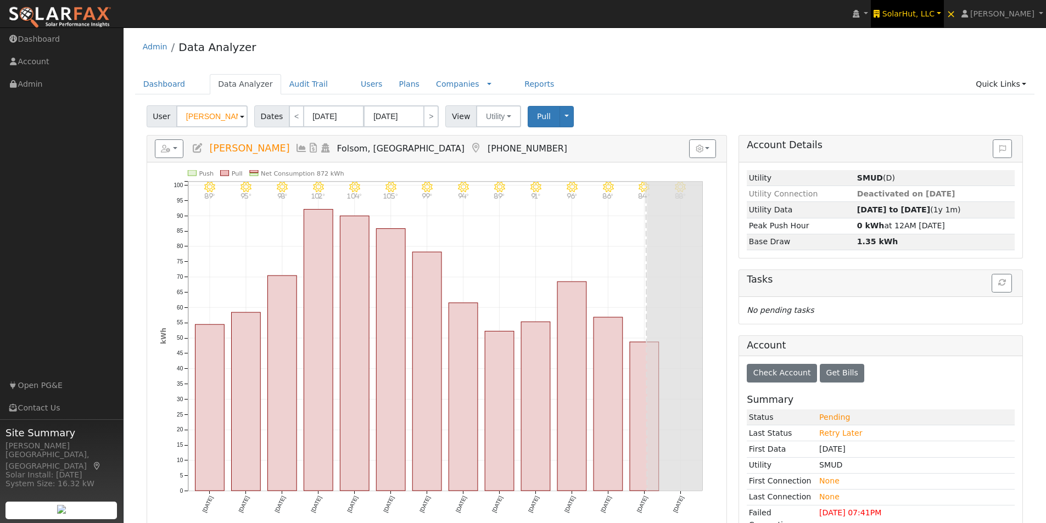
click at [926, 11] on span "SolarHut, LLC" at bounding box center [908, 13] width 52 height 9
type input "t"
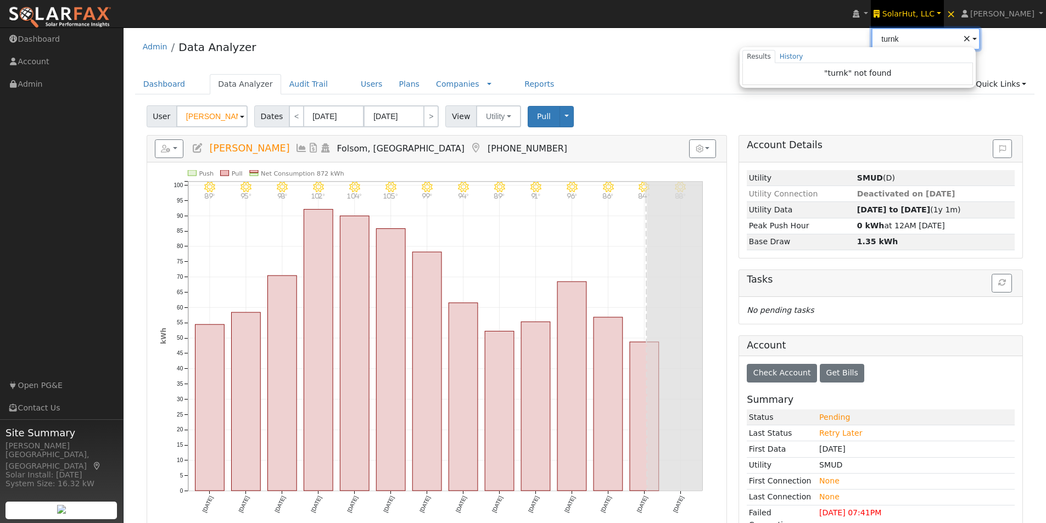
type input "turnk"
click at [666, 75] on ul "Dashboard Data Analyzer Audit Trail Users Plans Companies Rate Schedules Compan…" at bounding box center [585, 84] width 900 height 20
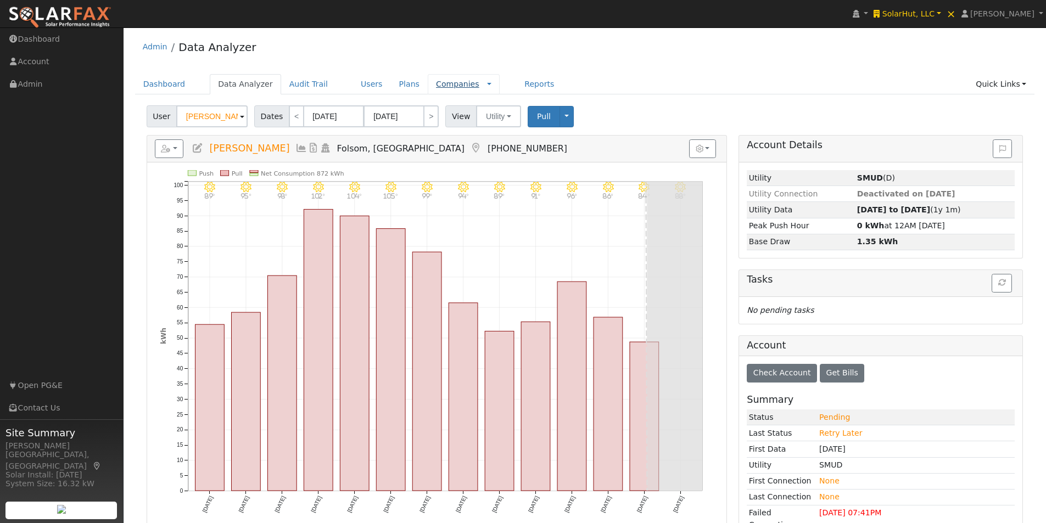
click at [436, 83] on link "Companies" at bounding box center [457, 84] width 43 height 9
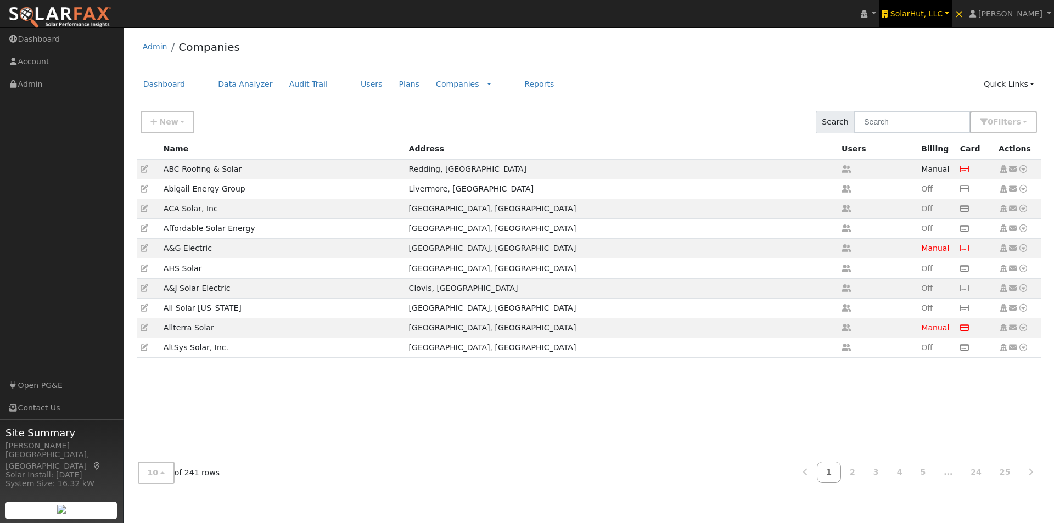
click at [934, 13] on span "SolarHut, LLC" at bounding box center [916, 13] width 52 height 9
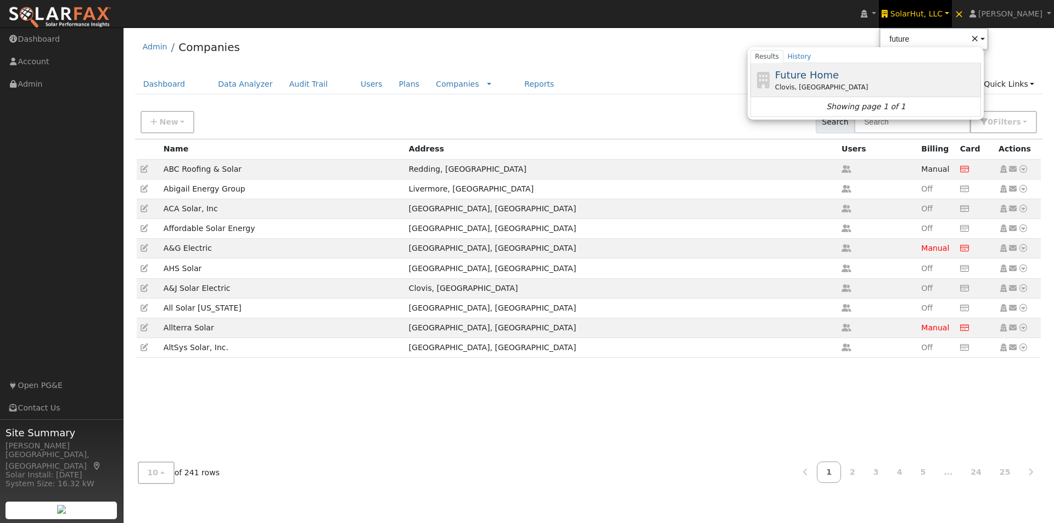
click at [829, 76] on span "Future Home" at bounding box center [807, 75] width 64 height 12
type input "Future Home"
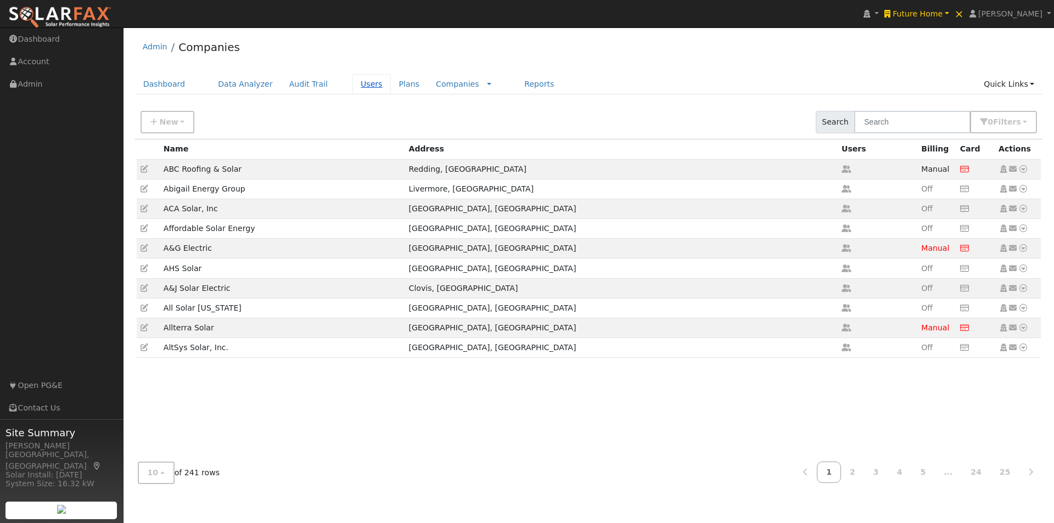
click at [353, 84] on link "Users" at bounding box center [371, 84] width 38 height 20
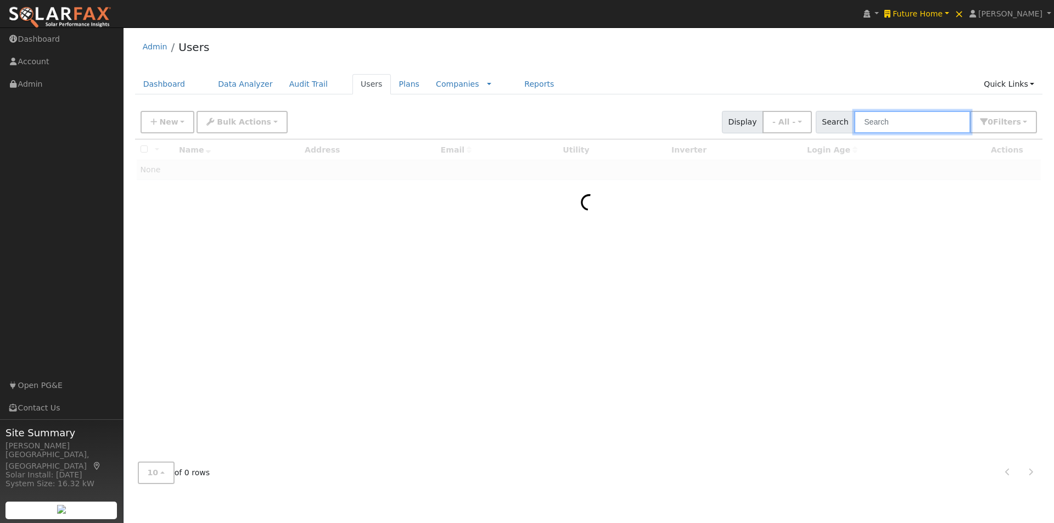
click at [935, 126] on input "text" at bounding box center [912, 122] width 116 height 23
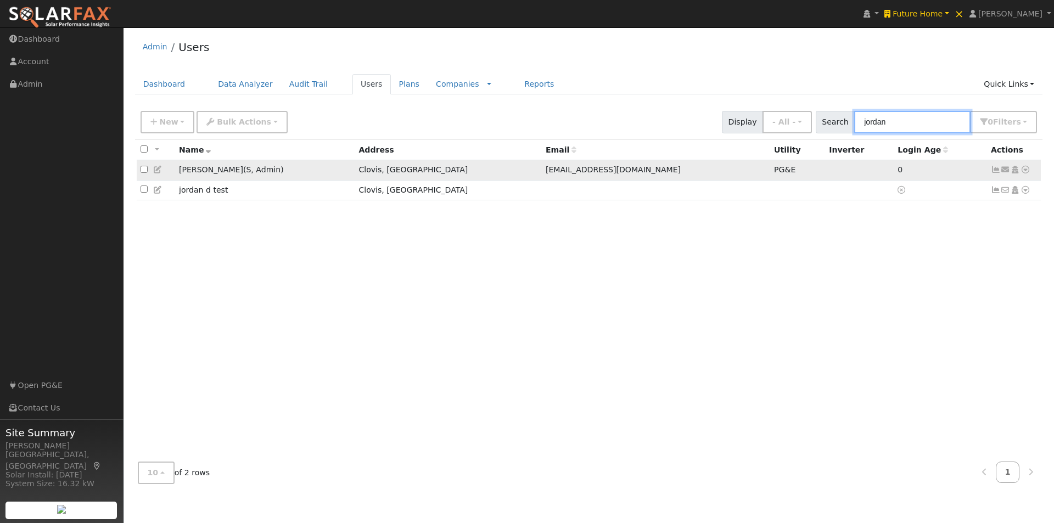
type input "jordan"
click at [1027, 171] on icon at bounding box center [1026, 170] width 10 height 8
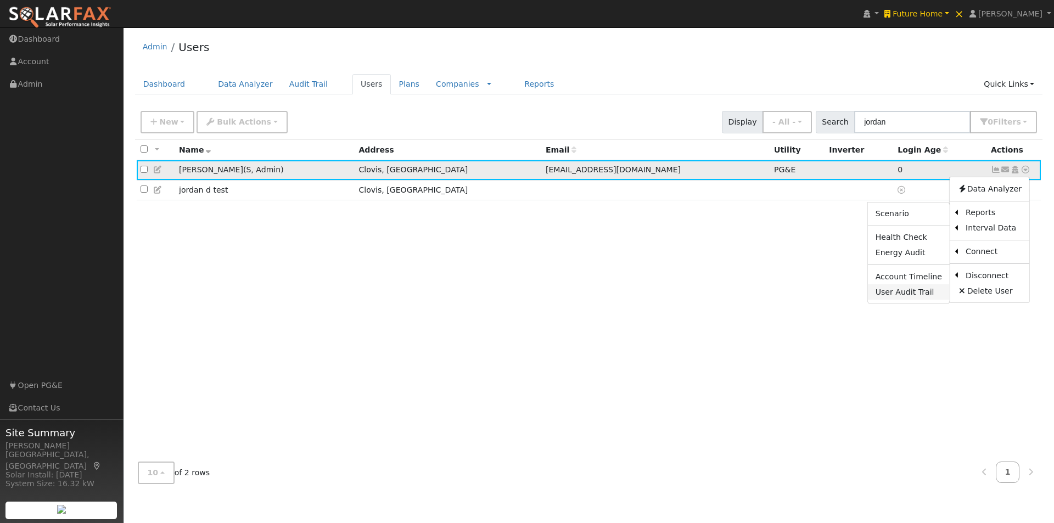
click at [892, 292] on link "User Audit Trail" at bounding box center [909, 291] width 82 height 15
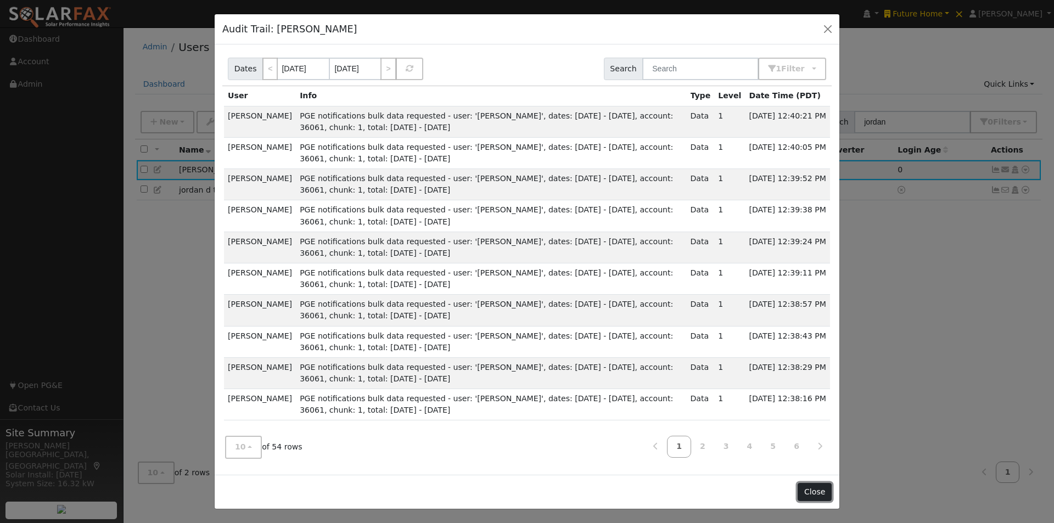
click at [815, 493] on button "Close" at bounding box center [814, 492] width 33 height 19
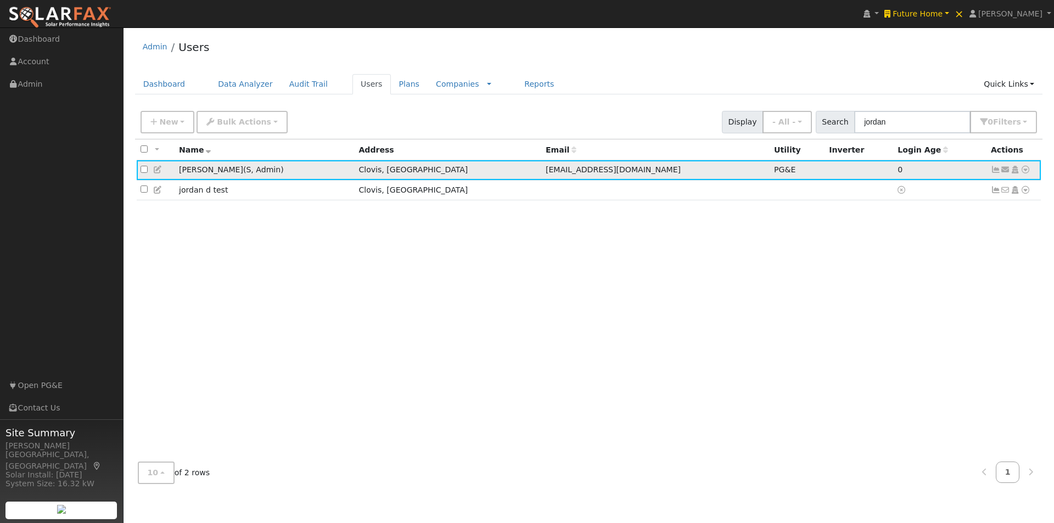
click at [1024, 169] on icon at bounding box center [1026, 170] width 10 height 8
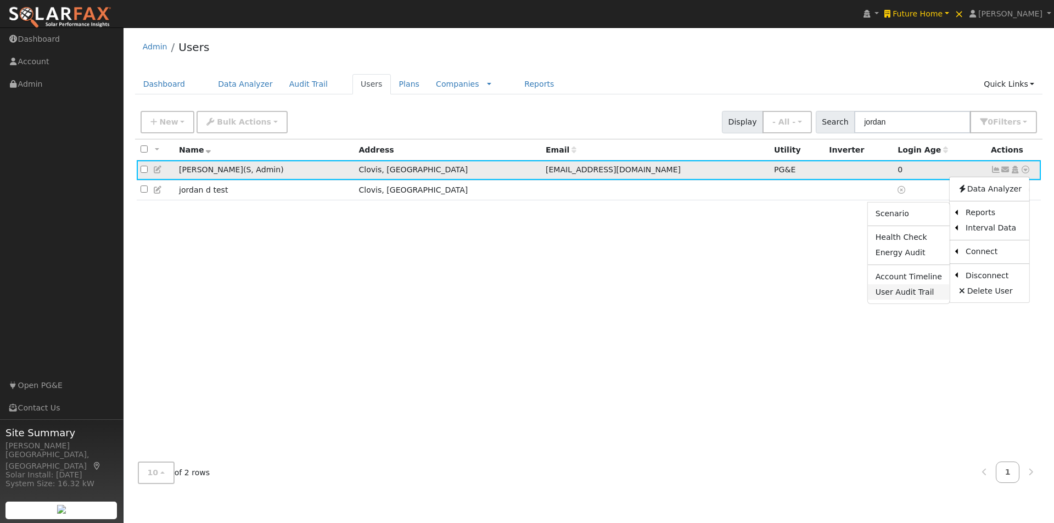
click at [893, 290] on link "User Audit Trail" at bounding box center [909, 291] width 82 height 15
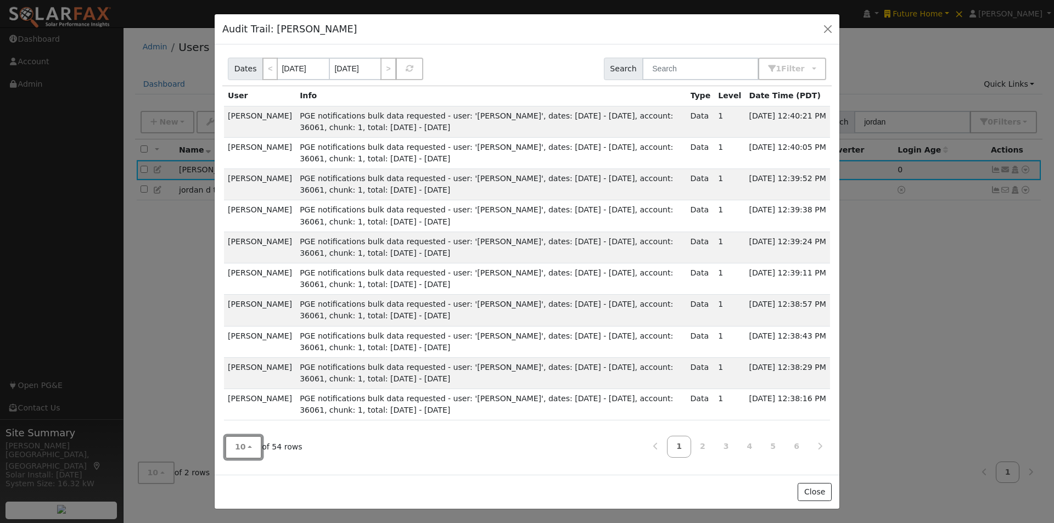
drag, startPoint x: 242, startPoint y: 448, endPoint x: 265, endPoint y: 455, distance: 24.4
click at [243, 448] on button "10" at bounding box center [243, 447] width 37 height 23
click at [237, 416] on link "100" at bounding box center [264, 422] width 76 height 15
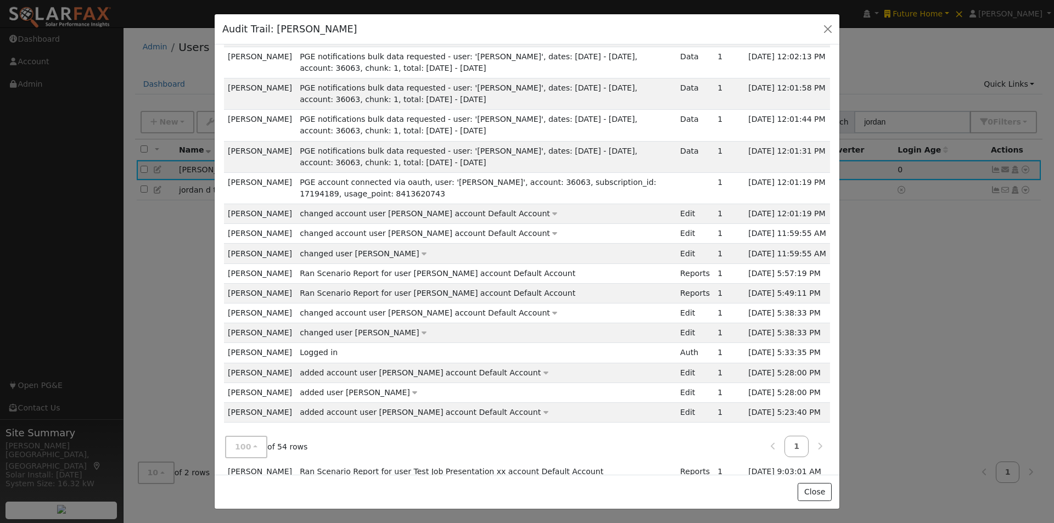
scroll to position [1084, 0]
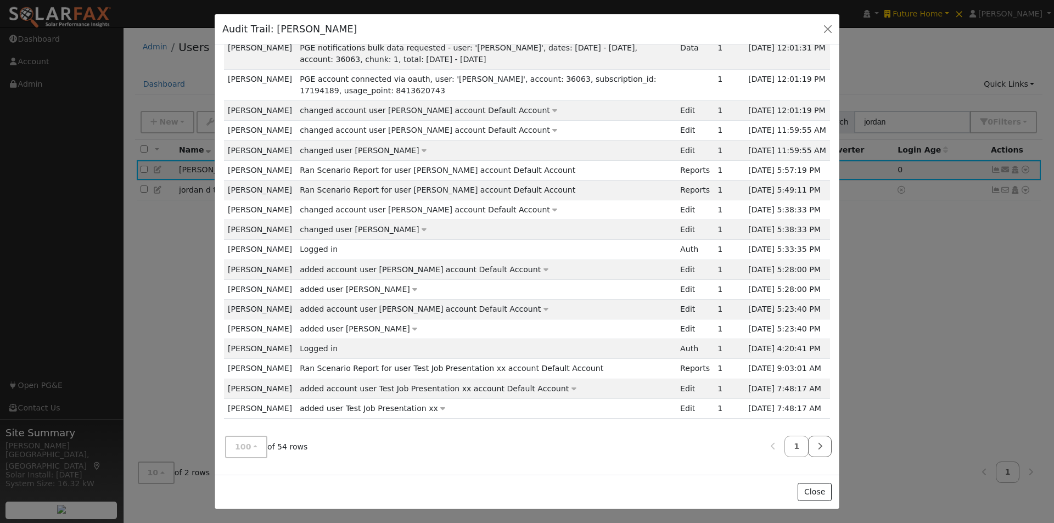
click at [817, 443] on icon at bounding box center [819, 446] width 5 height 8
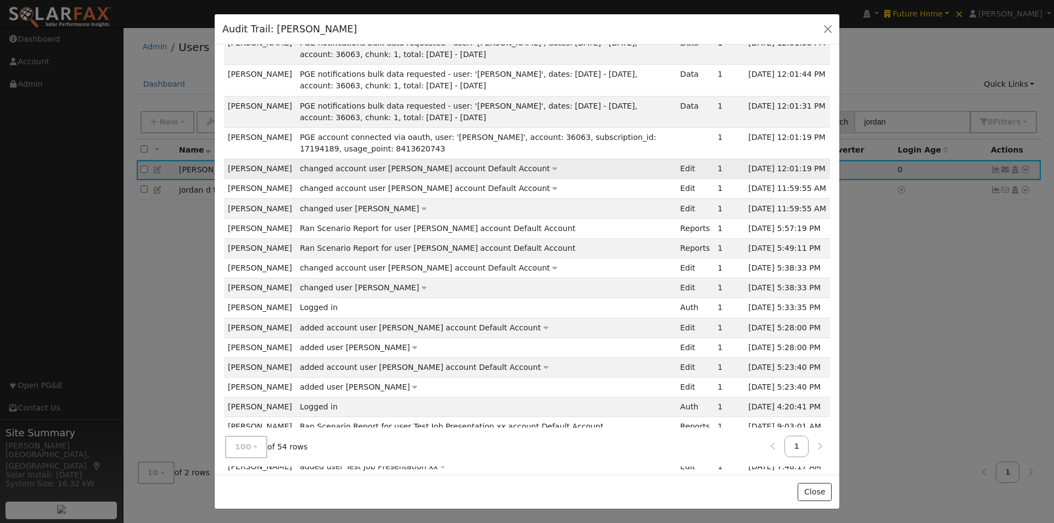
scroll to position [1043, 0]
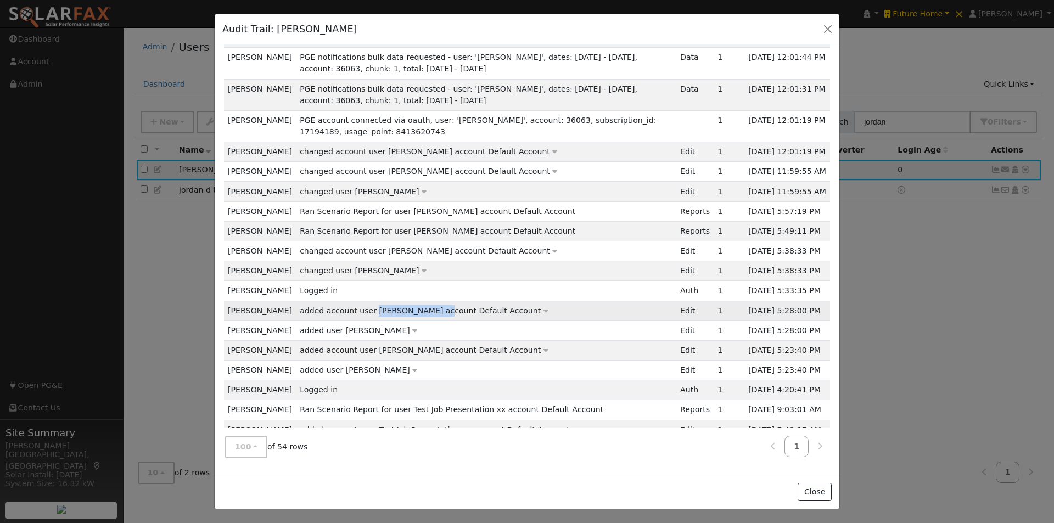
drag, startPoint x: 416, startPoint y: 310, endPoint x: 365, endPoint y: 315, distance: 50.7
click at [365, 315] on span "added account user Jessica Shimizu account Default Account" at bounding box center [420, 310] width 241 height 9
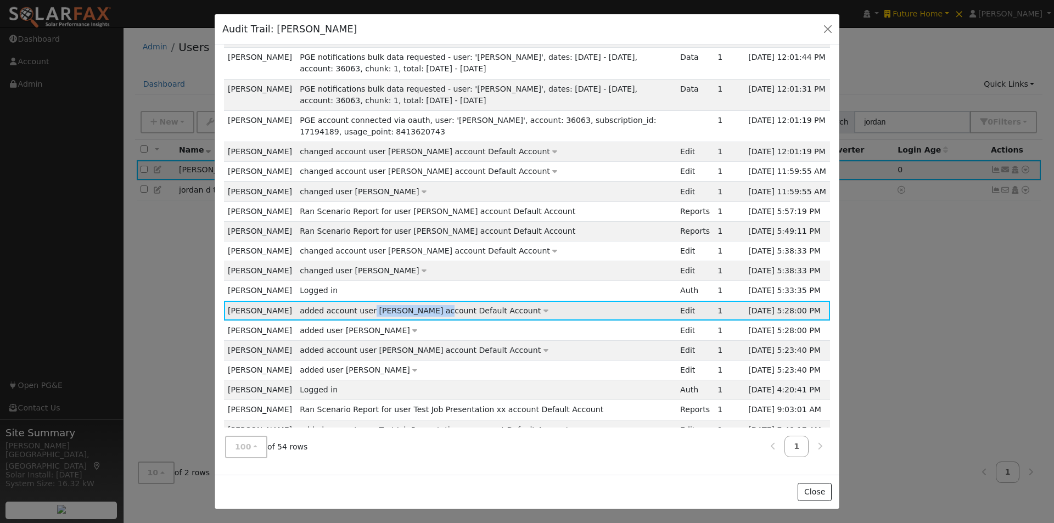
drag, startPoint x: 364, startPoint y: 312, endPoint x: 415, endPoint y: 315, distance: 51.2
click at [415, 315] on span "added account user Jessica Shimizu account Default Account" at bounding box center [420, 310] width 241 height 9
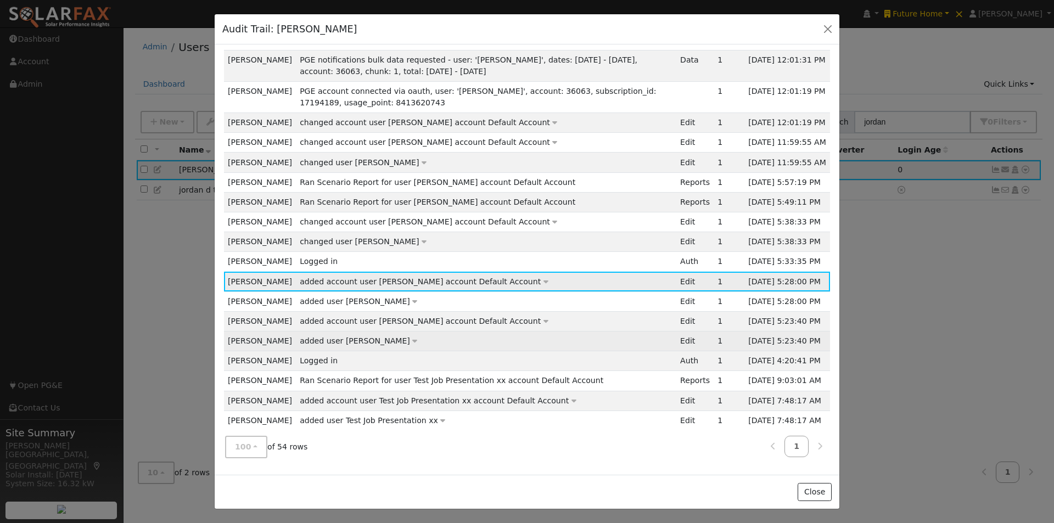
scroll to position [1084, 0]
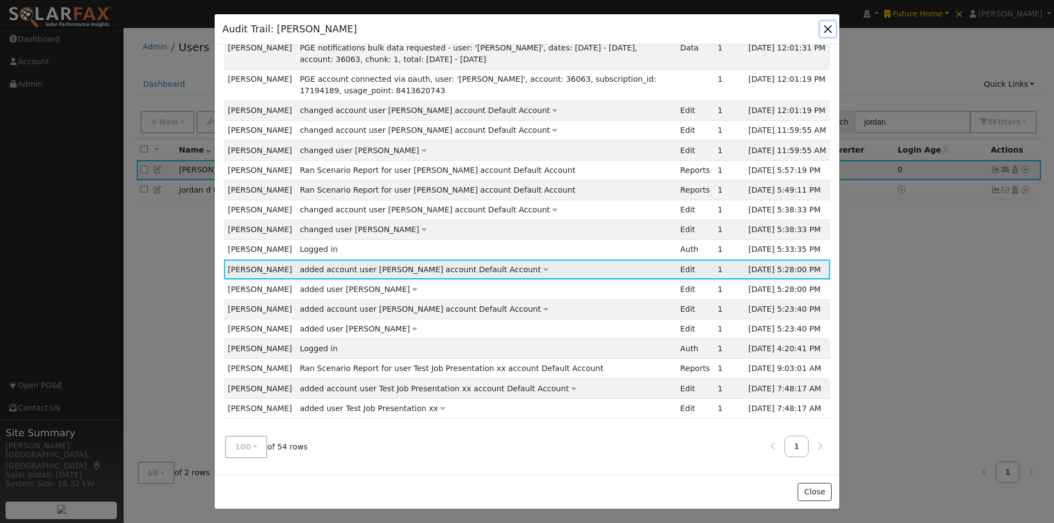
click at [828, 27] on button "button" at bounding box center [827, 28] width 15 height 15
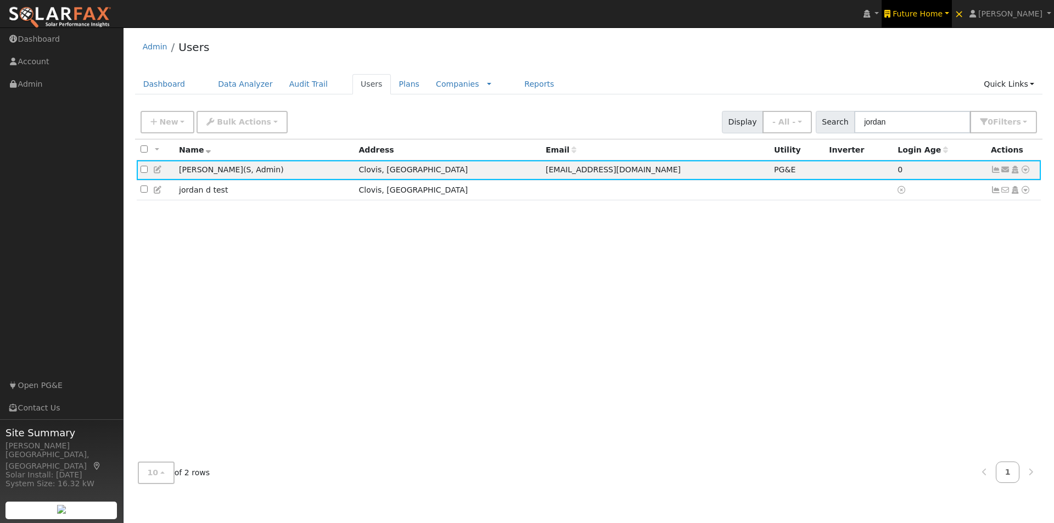
click at [924, 7] on link "Future Home" at bounding box center [917, 13] width 70 height 27
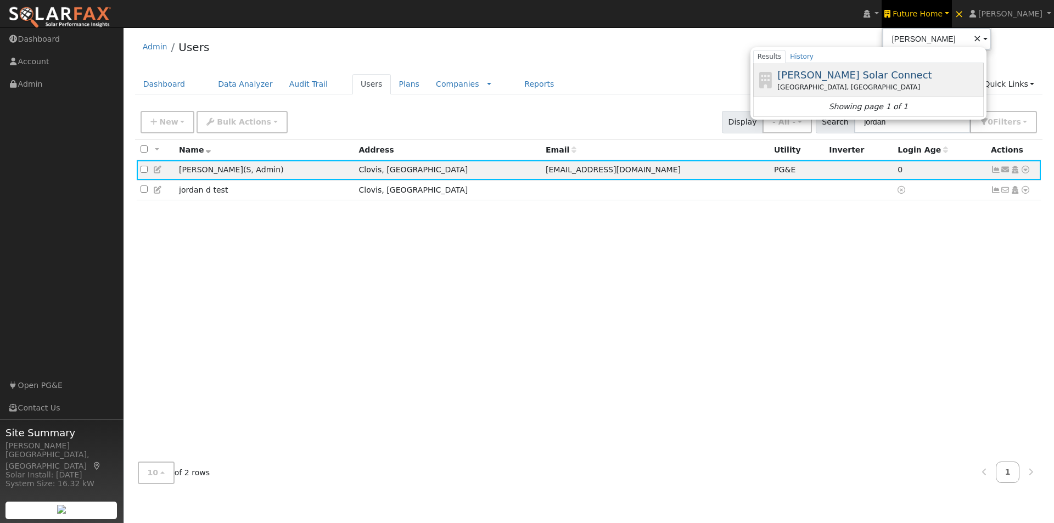
click at [837, 73] on span "Howard Solar Connect" at bounding box center [854, 75] width 154 height 12
type input "Howard Solar Connect"
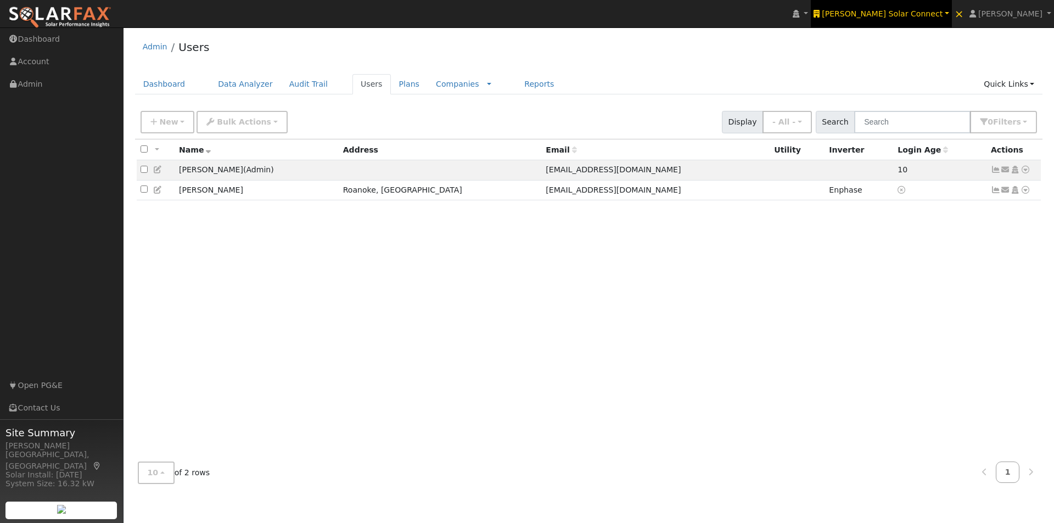
click at [937, 14] on span "Howard Solar Connect" at bounding box center [882, 13] width 121 height 9
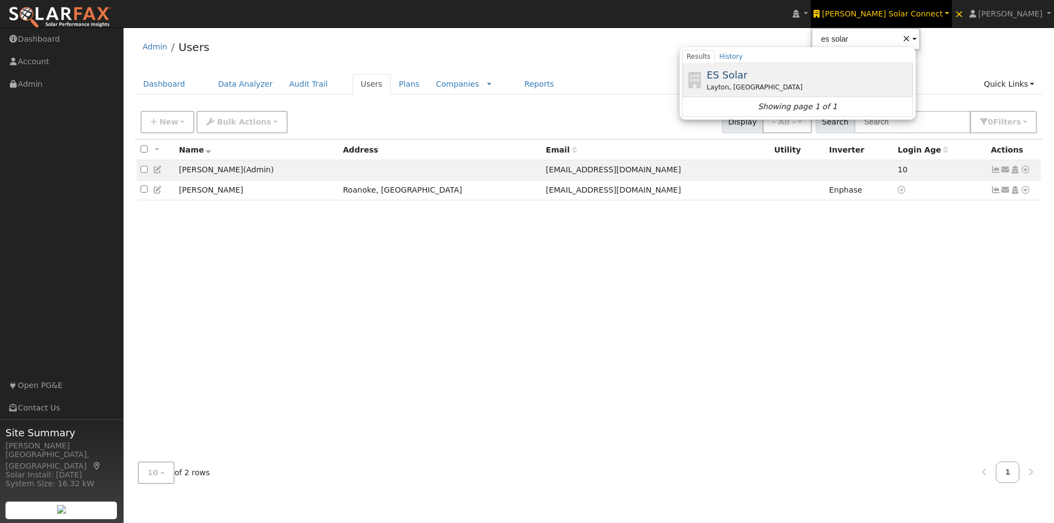
click at [747, 72] on span "ES Solar" at bounding box center [727, 75] width 41 height 12
type input "ES Solar"
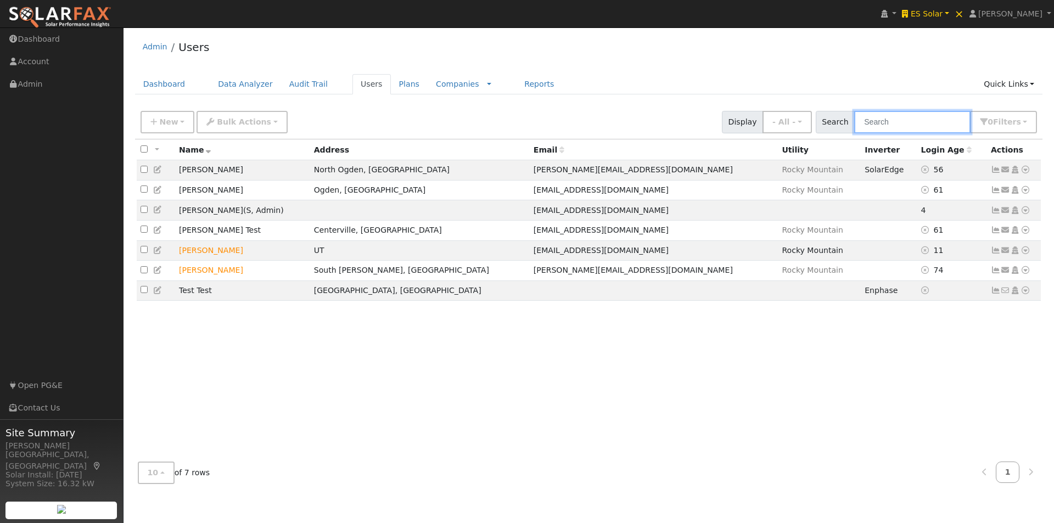
click at [911, 126] on input "text" at bounding box center [912, 122] width 116 height 23
type input "[PERSON_NAME]"
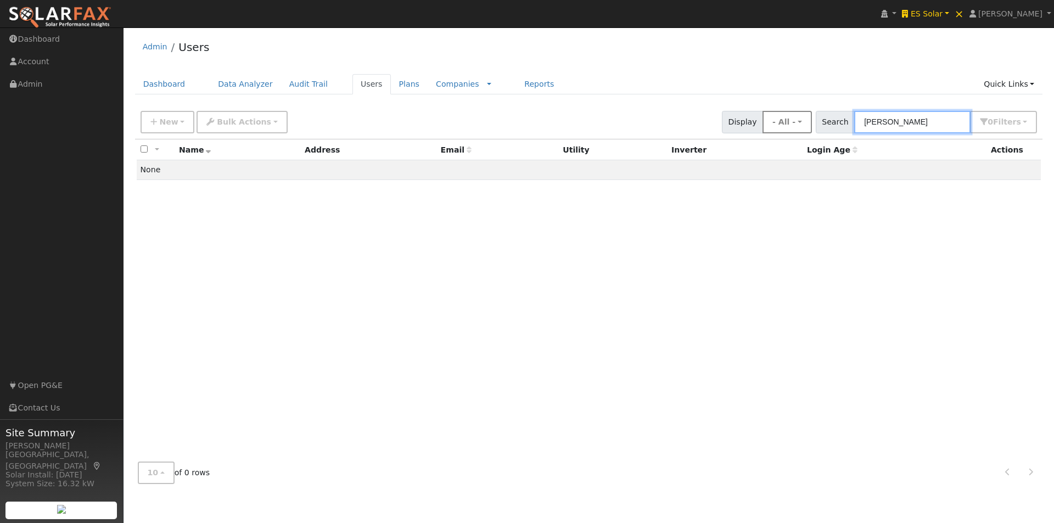
drag, startPoint x: 912, startPoint y: 126, endPoint x: 785, endPoint y: 118, distance: 127.6
click at [785, 118] on div "New Add User Quick Add Quick Connect Quick Convert Lead Bulk Actions Send Email…" at bounding box center [588, 120] width 901 height 26
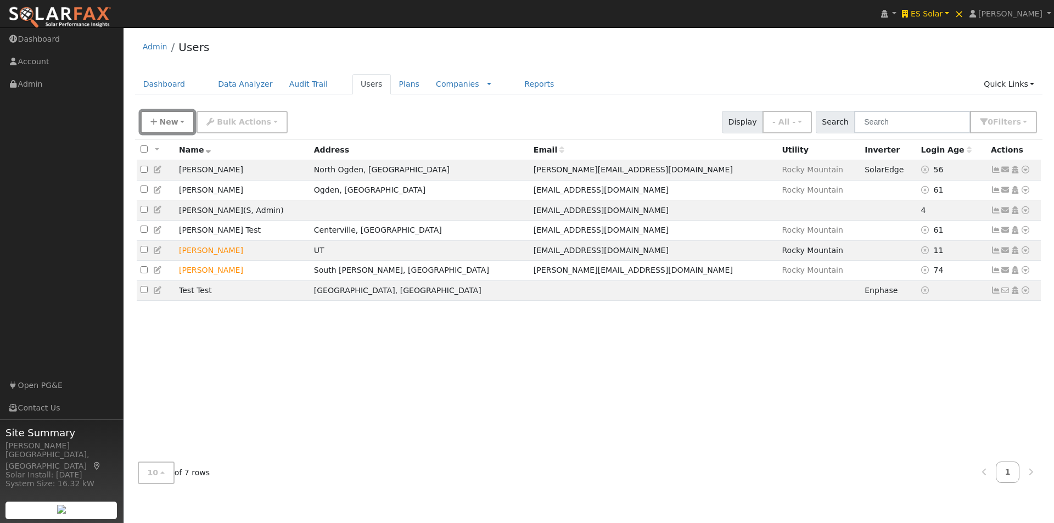
click at [166, 120] on span "New" at bounding box center [168, 121] width 19 height 9
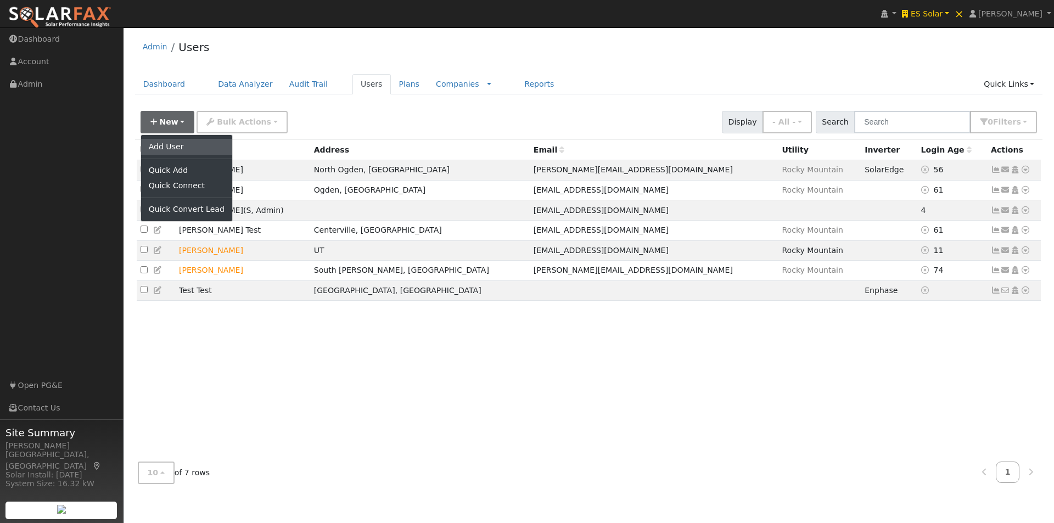
click at [166, 145] on link "Add User" at bounding box center [186, 146] width 91 height 15
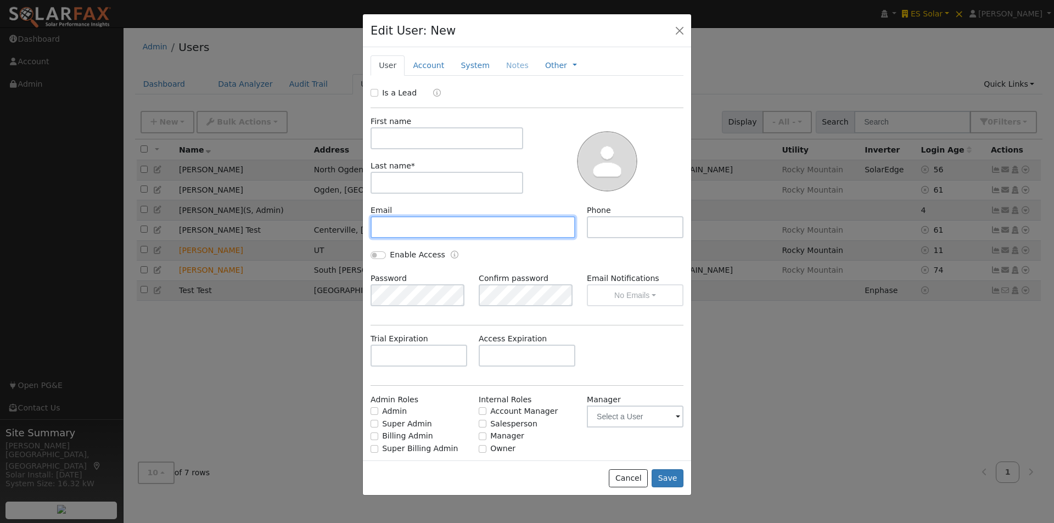
drag, startPoint x: 430, startPoint y: 228, endPoint x: 419, endPoint y: 220, distance: 13.7
click at [429, 227] on input "text" at bounding box center [473, 227] width 205 height 22
type input "[EMAIL_ADDRESS][DOMAIN_NAME]"
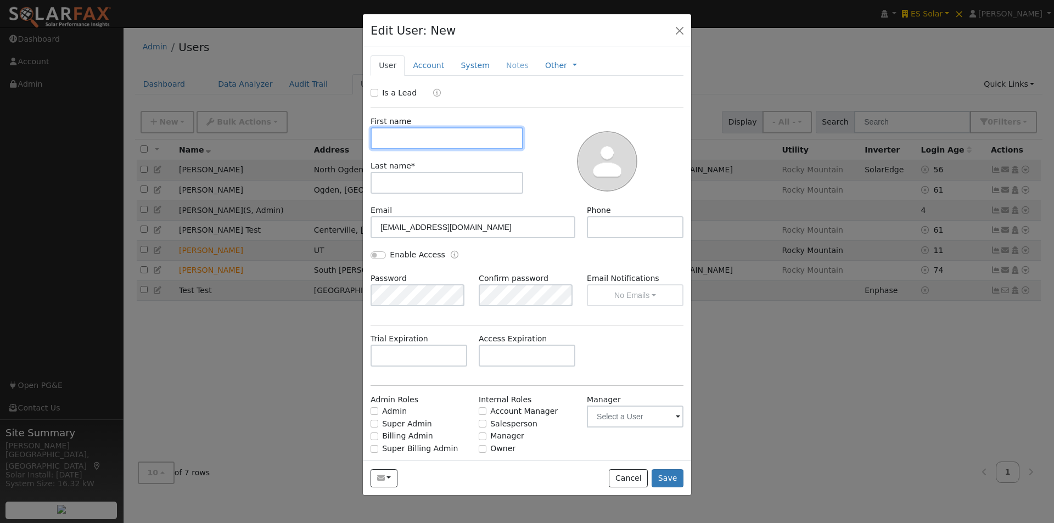
click at [457, 138] on input "text" at bounding box center [447, 138] width 153 height 22
type input "[PERSON_NAME]"
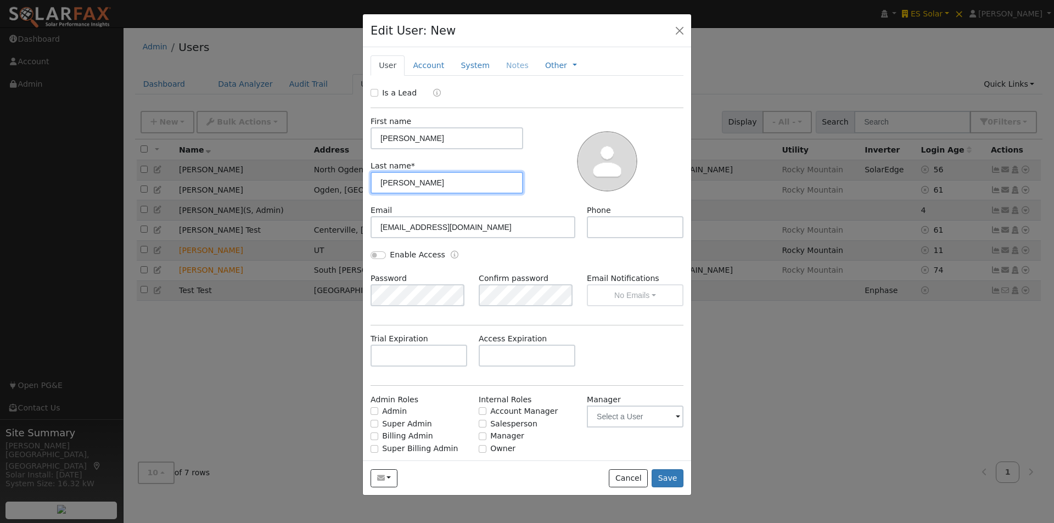
type input "[PERSON_NAME]"
click at [379, 252] on input "Enable Access" at bounding box center [378, 255] width 15 height 8
checkbox input "true"
click at [377, 411] on input "Admin" at bounding box center [375, 411] width 8 height 8
checkbox input "true"
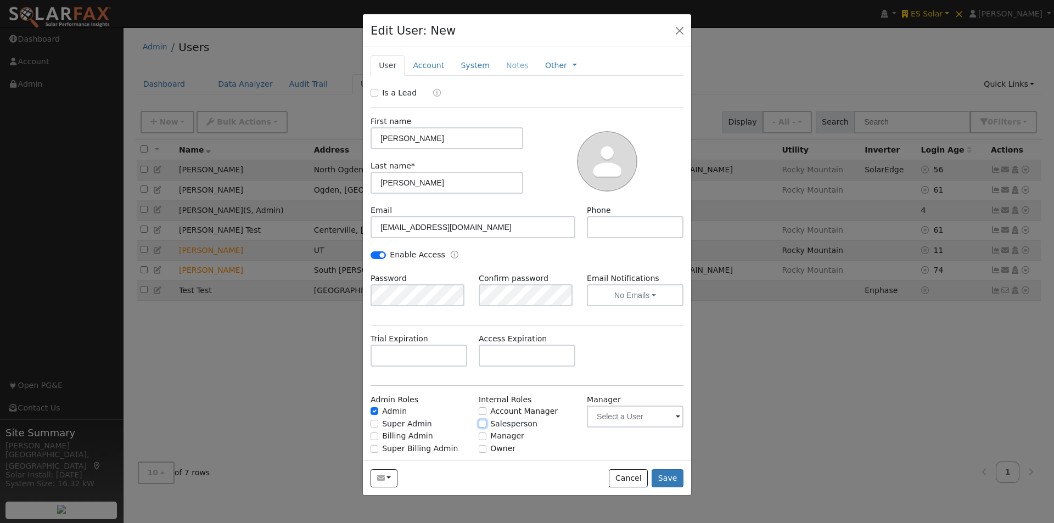
click at [479, 424] on input "Salesperson" at bounding box center [483, 424] width 8 height 8
checkbox input "true"
click at [674, 475] on button "Save" at bounding box center [668, 478] width 32 height 19
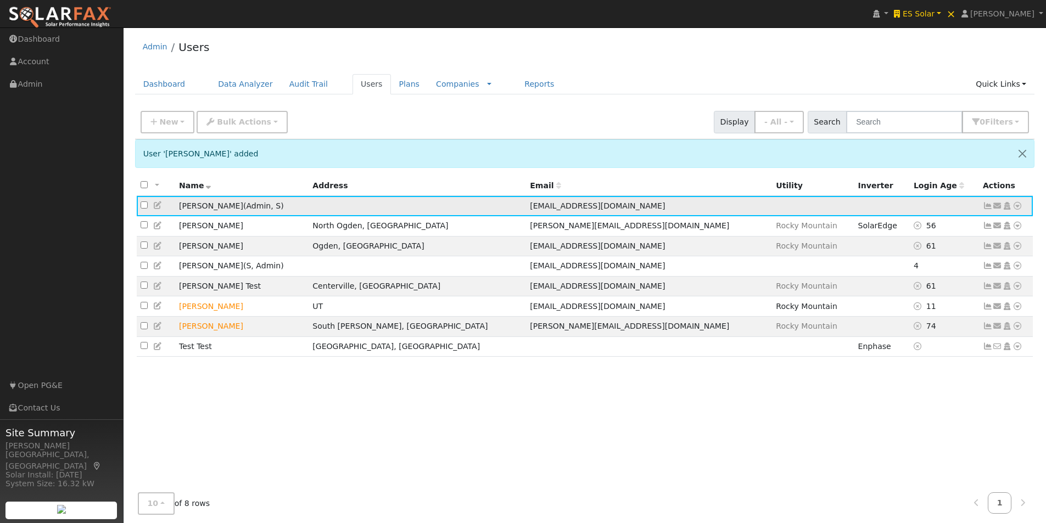
drag, startPoint x: 139, startPoint y: 208, endPoint x: 149, endPoint y: 207, distance: 9.9
click at [149, 207] on td at bounding box center [156, 206] width 38 height 20
click at [144, 208] on input "checkbox" at bounding box center [144, 204] width 7 height 7
checkbox input "true"
click at [234, 119] on span "Bulk Actions" at bounding box center [244, 121] width 54 height 9
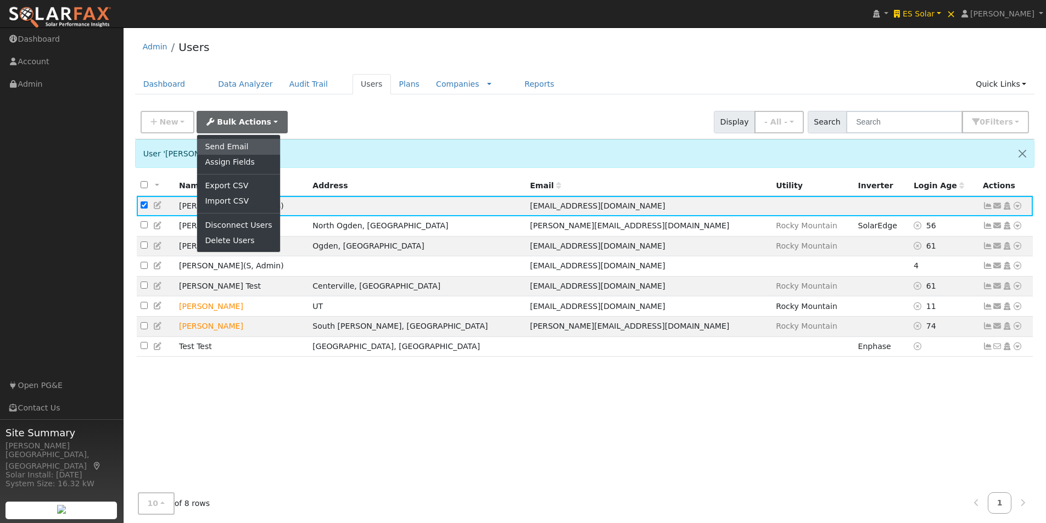
click at [218, 145] on link "Send Email" at bounding box center [238, 146] width 82 height 15
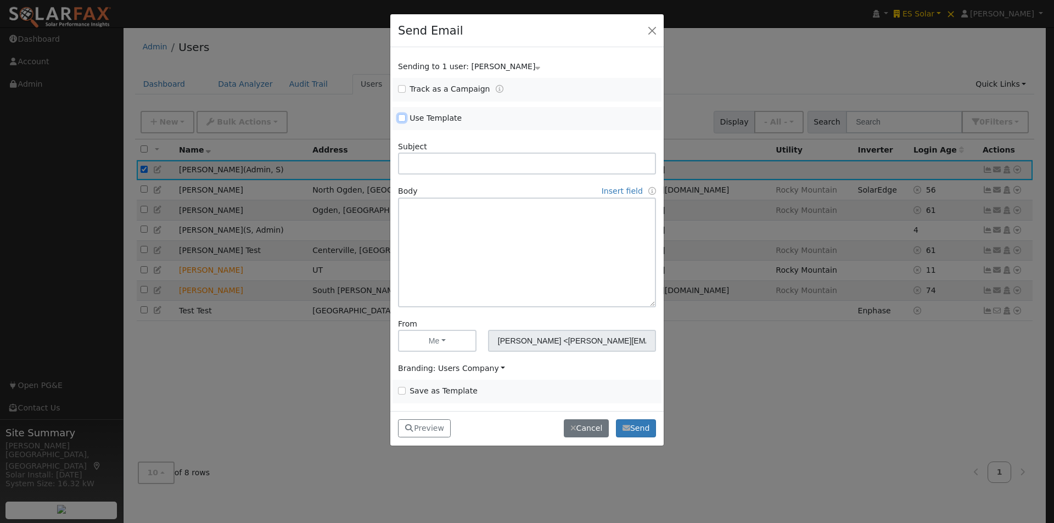
click at [401, 116] on input "Use Template" at bounding box center [402, 118] width 8 height 8
checkbox input "true"
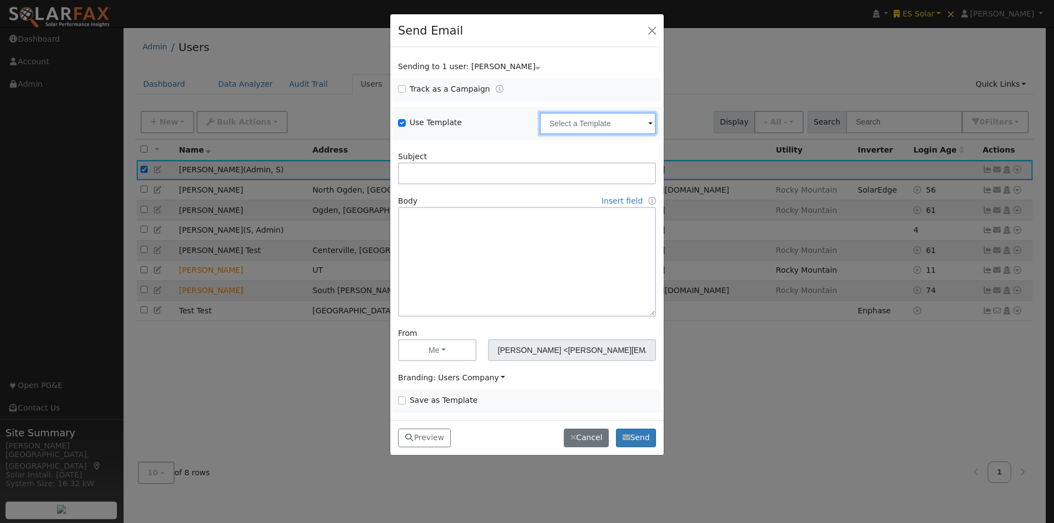
click at [575, 129] on input "text" at bounding box center [598, 124] width 116 height 22
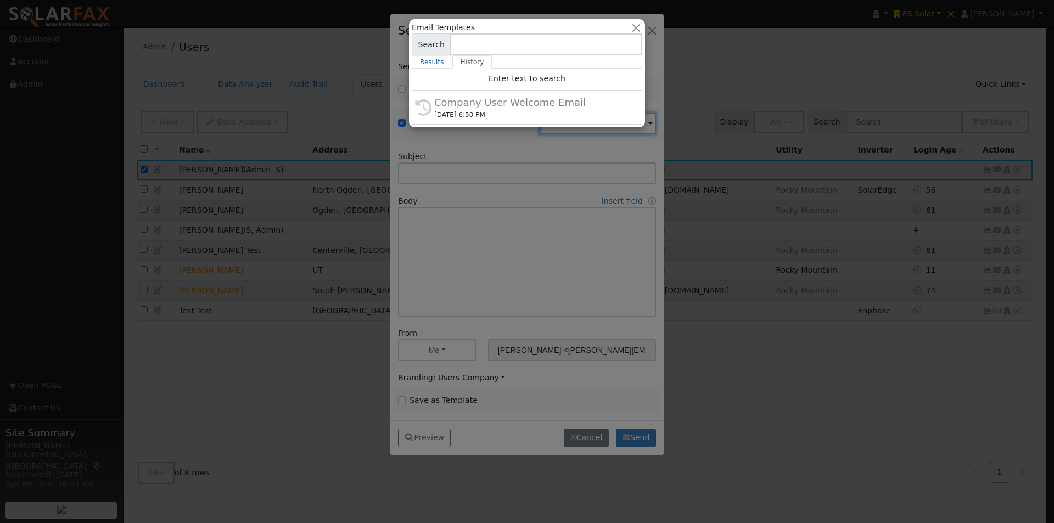
click at [431, 59] on link "Results" at bounding box center [432, 61] width 41 height 13
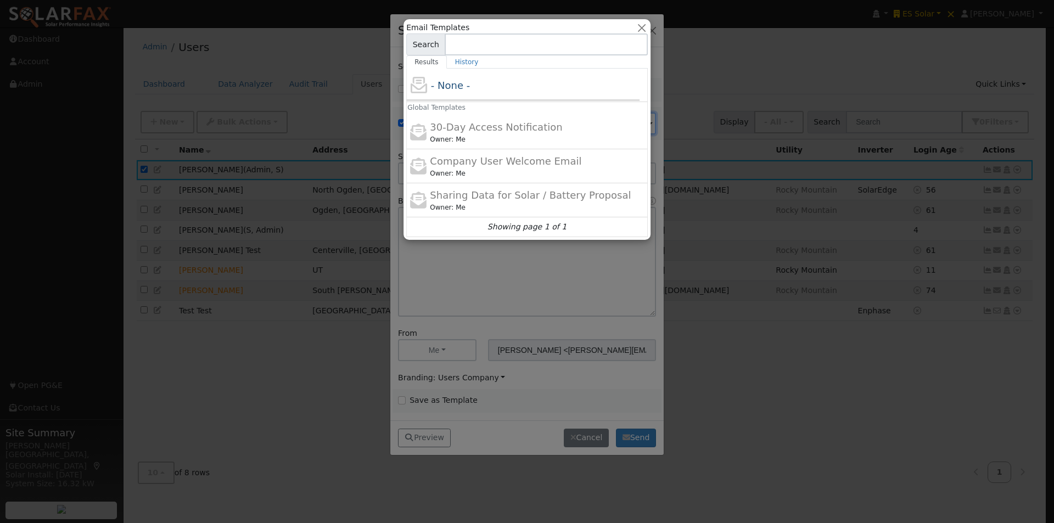
click at [476, 155] on span "Company User Welcome Email" at bounding box center [506, 161] width 152 height 12
type input "Company User Welcome Email"
type input "{product_name} Program Access"
type textarea "Hi {user_fname}, You now have access to {product_name}®. This tool helps you be…"
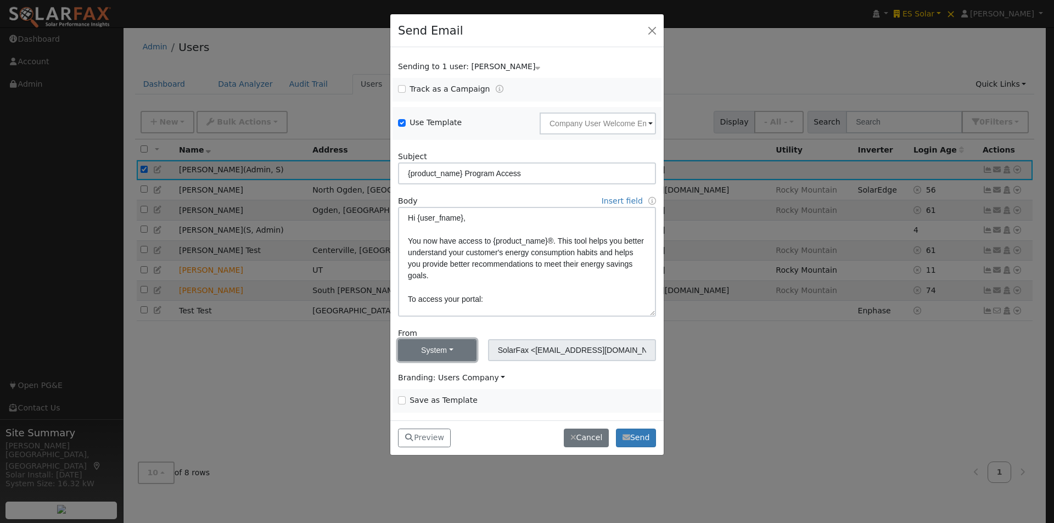
click at [447, 351] on button "System" at bounding box center [437, 350] width 79 height 22
click at [413, 375] on link "Me" at bounding box center [437, 374] width 76 height 15
type input "[PERSON_NAME] <[PERSON_NAME][EMAIL_ADDRESS][DOMAIN_NAME]>"
click at [460, 377] on span "Branding: Users Company" at bounding box center [451, 377] width 107 height 9
click at [440, 346] on link "Solar Data Pros" at bounding box center [437, 344] width 76 height 15
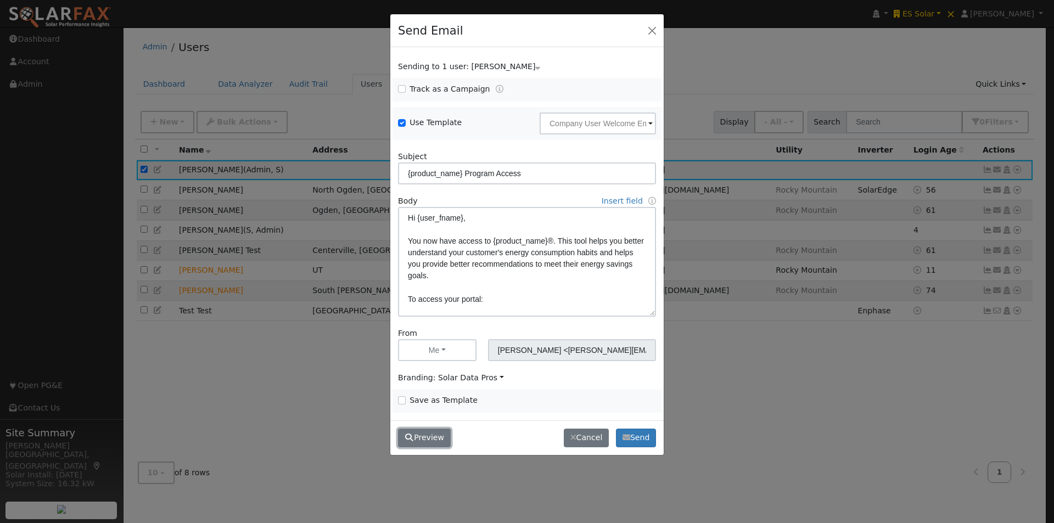
drag, startPoint x: 423, startPoint y: 434, endPoint x: 457, endPoint y: 394, distance: 52.6
click at [423, 432] on button "Preview" at bounding box center [424, 438] width 53 height 19
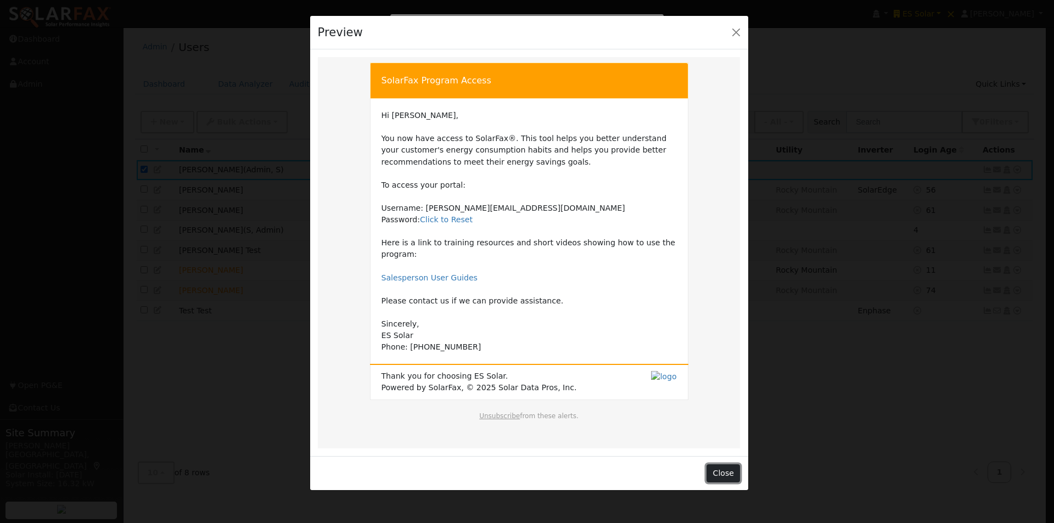
click at [721, 464] on button "Close" at bounding box center [723, 473] width 33 height 19
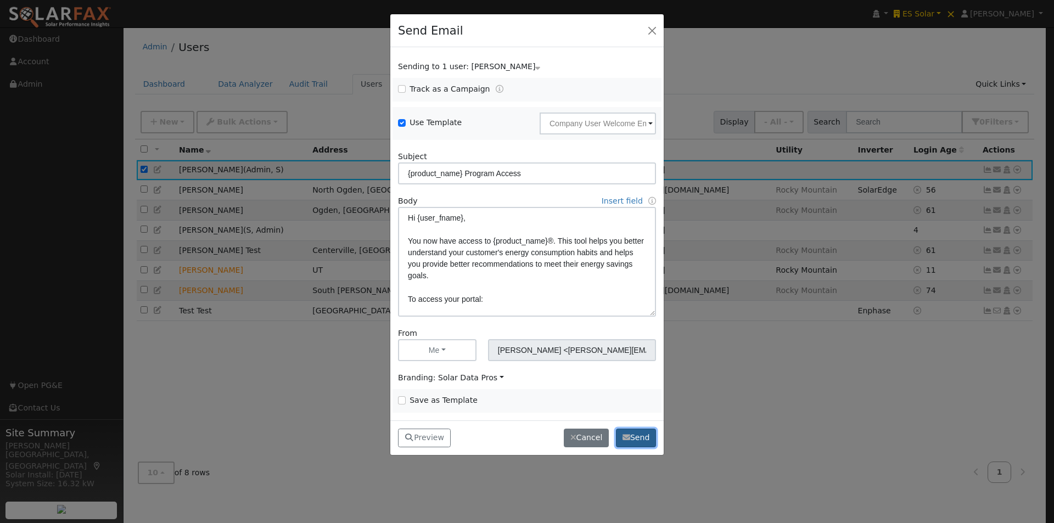
click at [636, 436] on button "Send" at bounding box center [636, 438] width 40 height 19
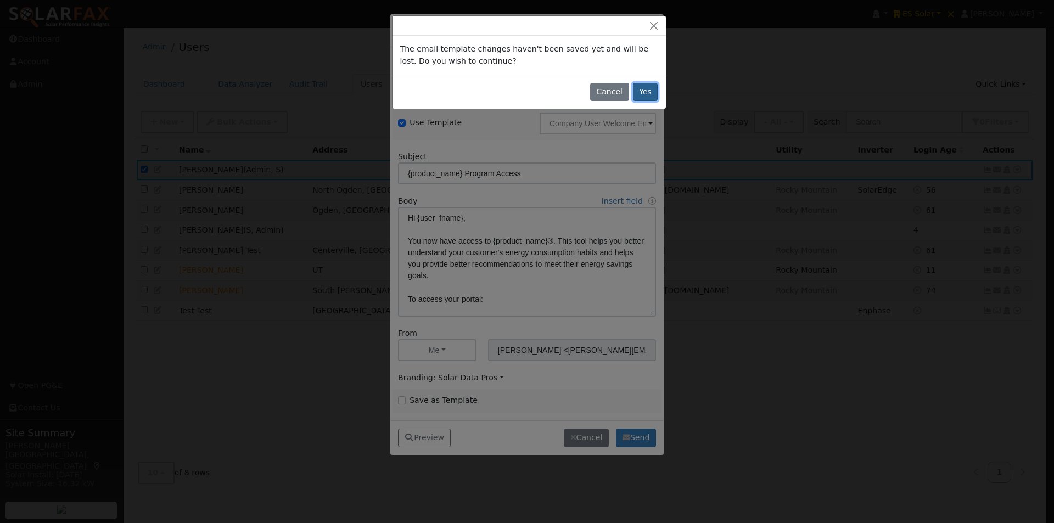
click at [642, 87] on button "Yes" at bounding box center [645, 92] width 25 height 19
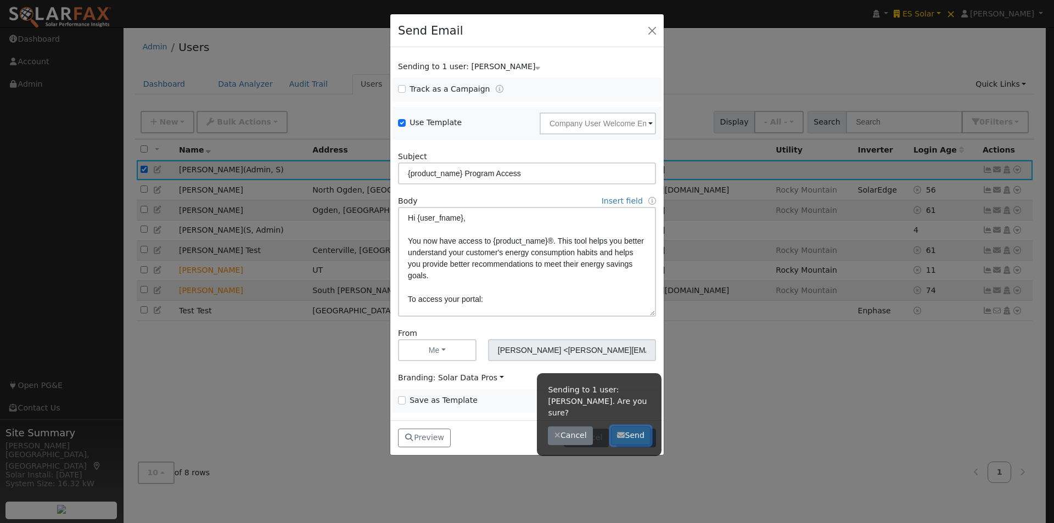
click at [636, 427] on button "Send" at bounding box center [631, 436] width 40 height 19
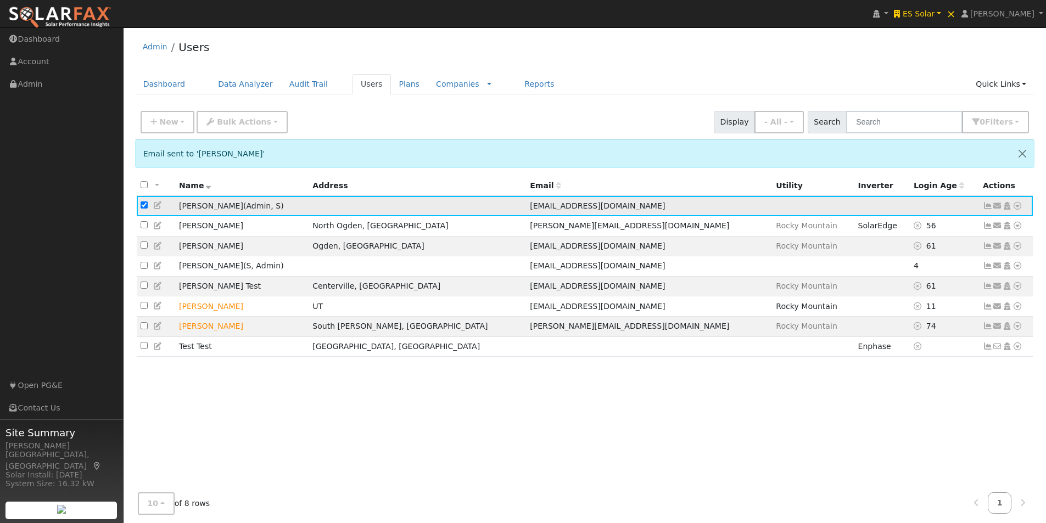
click at [143, 206] on input "checkbox" at bounding box center [144, 204] width 7 height 7
checkbox input "false"
